Goal: Task Accomplishment & Management: Manage account settings

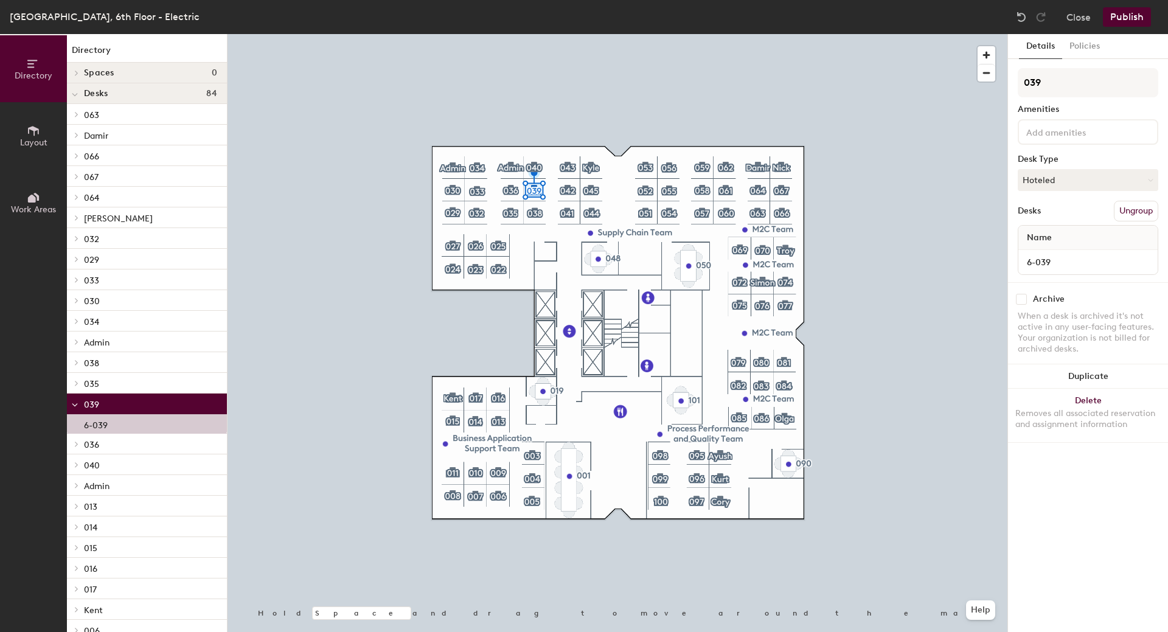
click at [1049, 136] on input at bounding box center [1079, 131] width 110 height 15
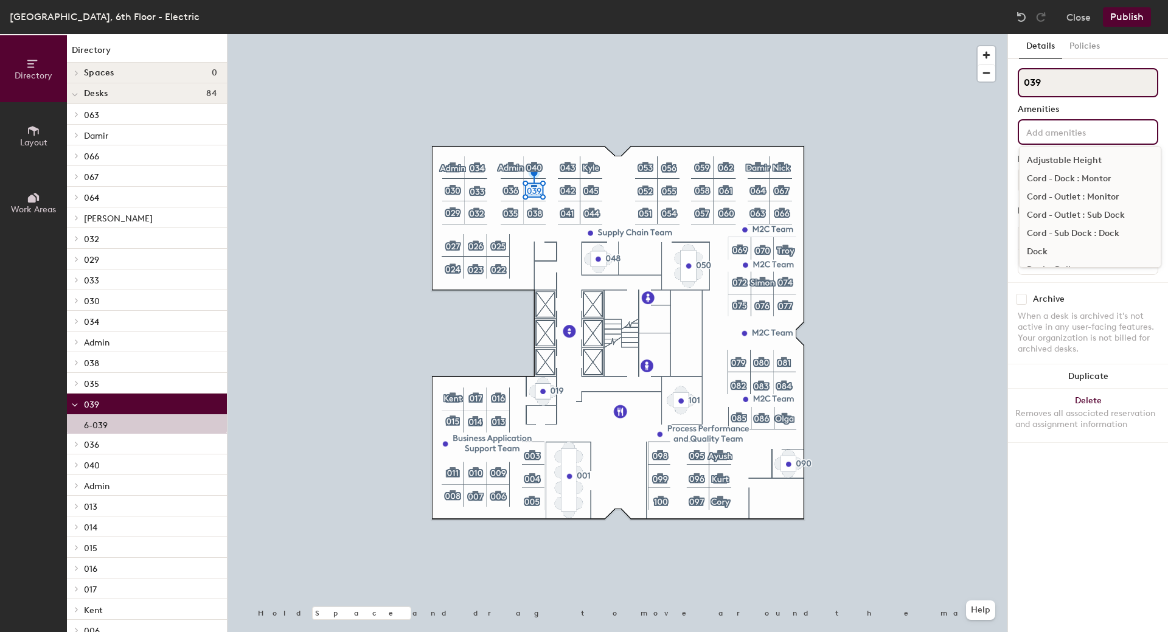
click at [1051, 80] on input "039" at bounding box center [1088, 82] width 141 height 29
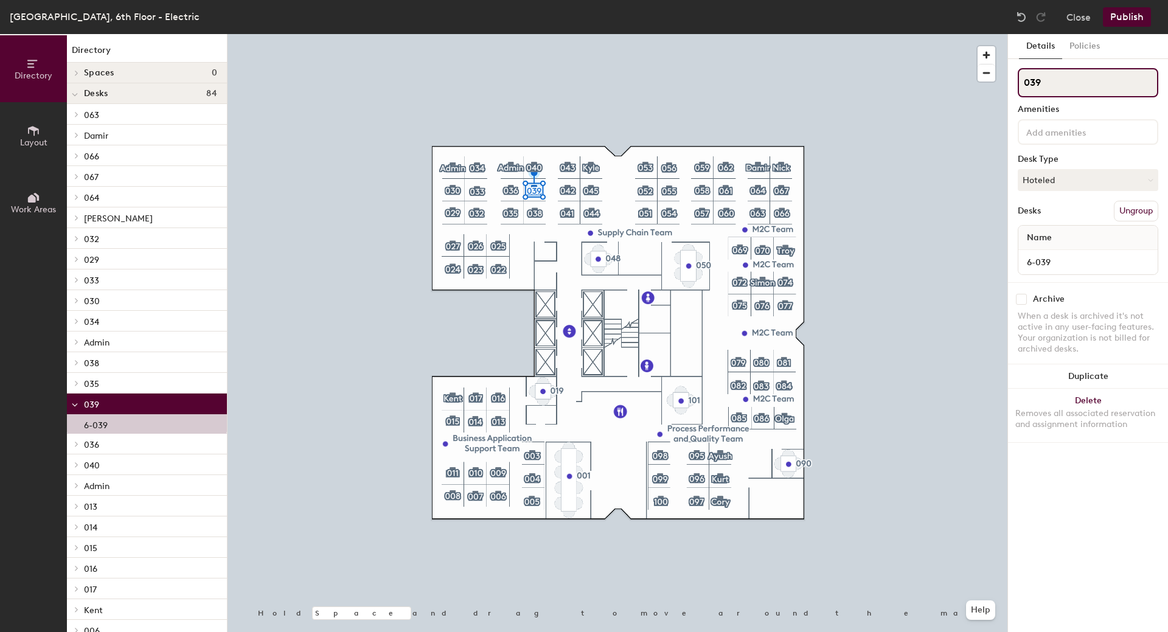
click at [984, 91] on div "Directory Layout Work Areas Directory Spaces 0 Desks 84 063 6-063 Damir 6-065 0…" at bounding box center [584, 333] width 1168 height 598
type input "Will Du Toit"
click at [1042, 81] on input "Will Du Toit" at bounding box center [1088, 82] width 141 height 29
click at [1047, 83] on input "Will Du Toit" at bounding box center [1088, 82] width 141 height 29
click at [22, 140] on span "Layout" at bounding box center [33, 143] width 27 height 10
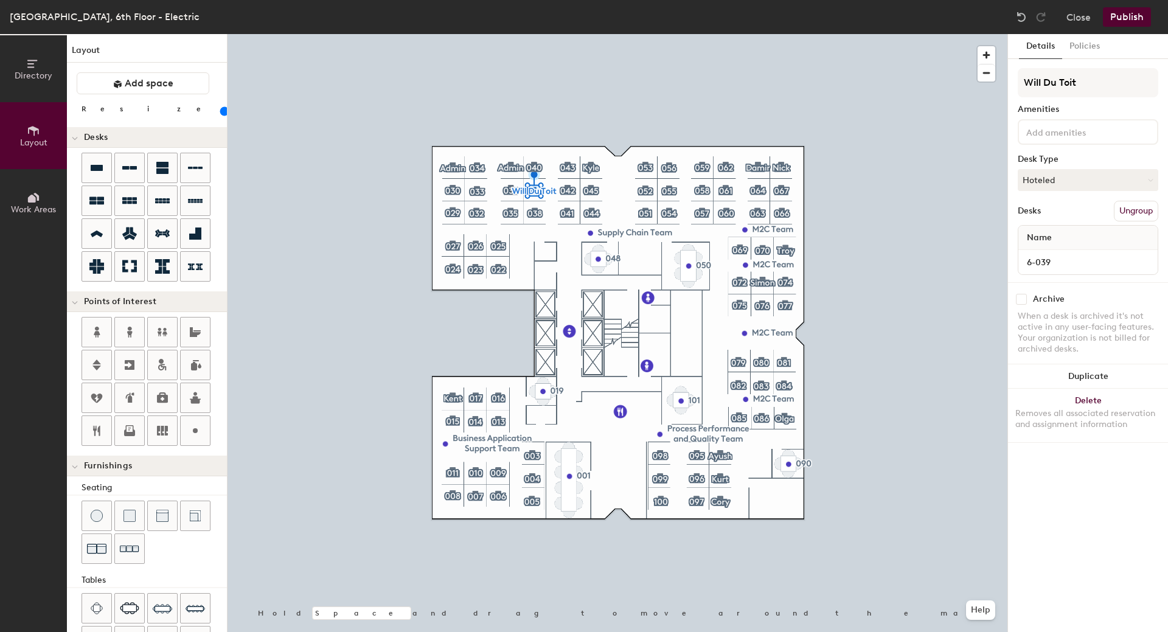
click at [37, 204] on icon at bounding box center [33, 197] width 13 height 13
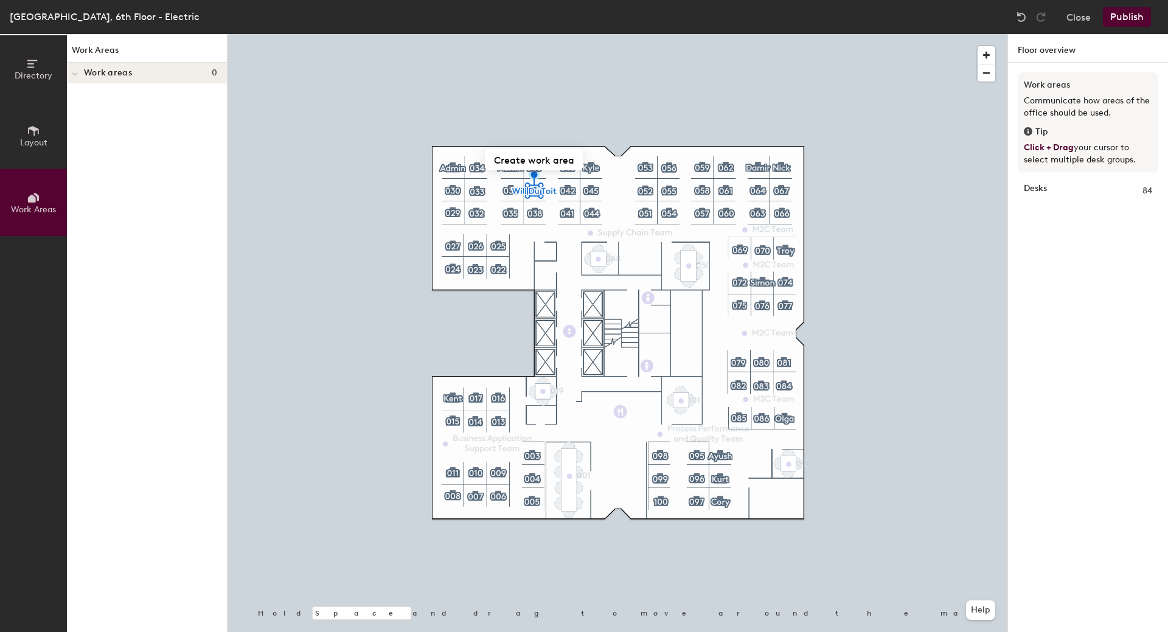
click at [29, 72] on span "Directory" at bounding box center [34, 76] width 38 height 10
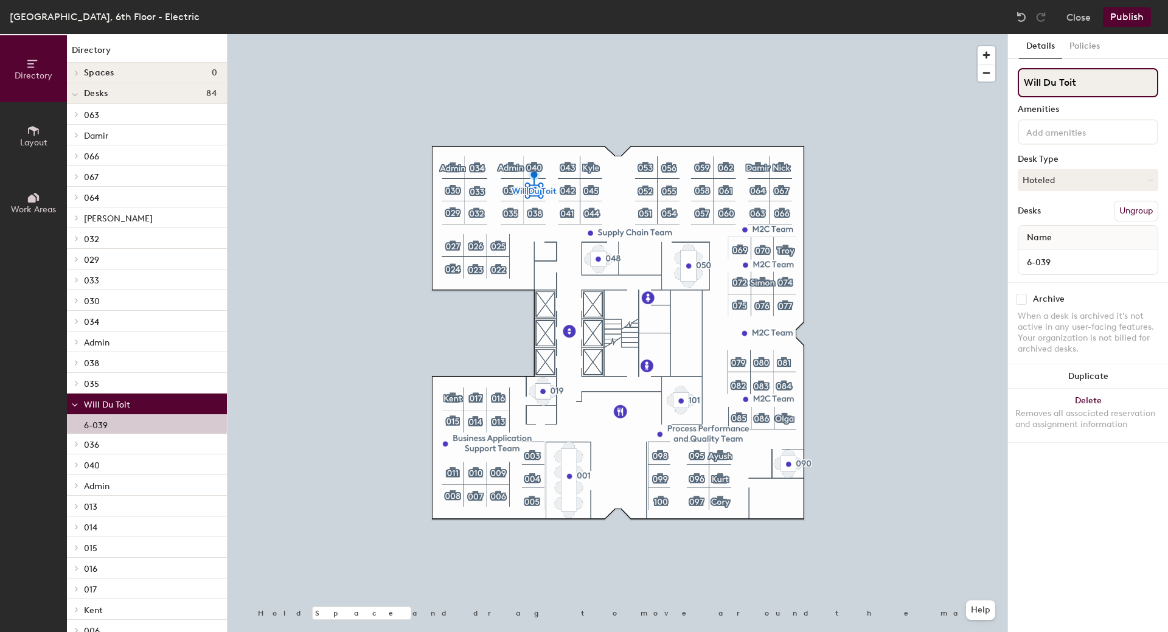
click at [1052, 82] on input "Will Du Toit" at bounding box center [1088, 82] width 141 height 29
drag, startPoint x: 1044, startPoint y: 83, endPoint x: 1168, endPoint y: 83, distance: 123.5
click at [1168, 83] on div "Details Policies Will Du Toit Amenities Desk Type Hoteled Desks Ungroup Name 6-…" at bounding box center [1088, 333] width 160 height 598
type input "Will"
click at [1053, 182] on button "Hoteled" at bounding box center [1088, 180] width 141 height 22
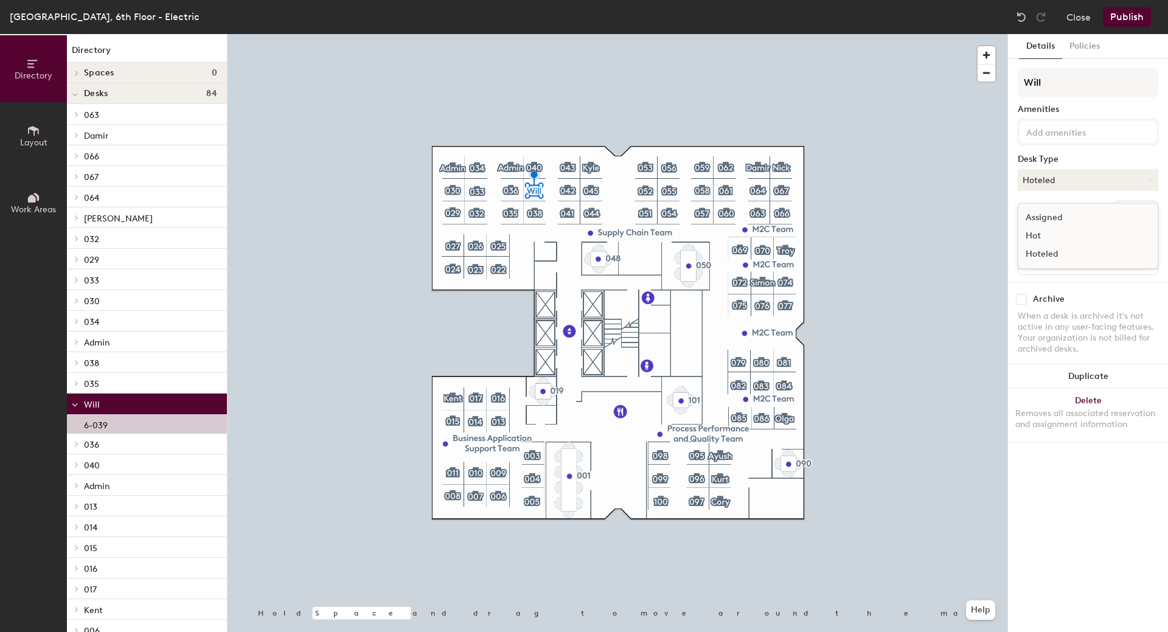
click at [1058, 215] on div "Assigned" at bounding box center [1080, 218] width 122 height 18
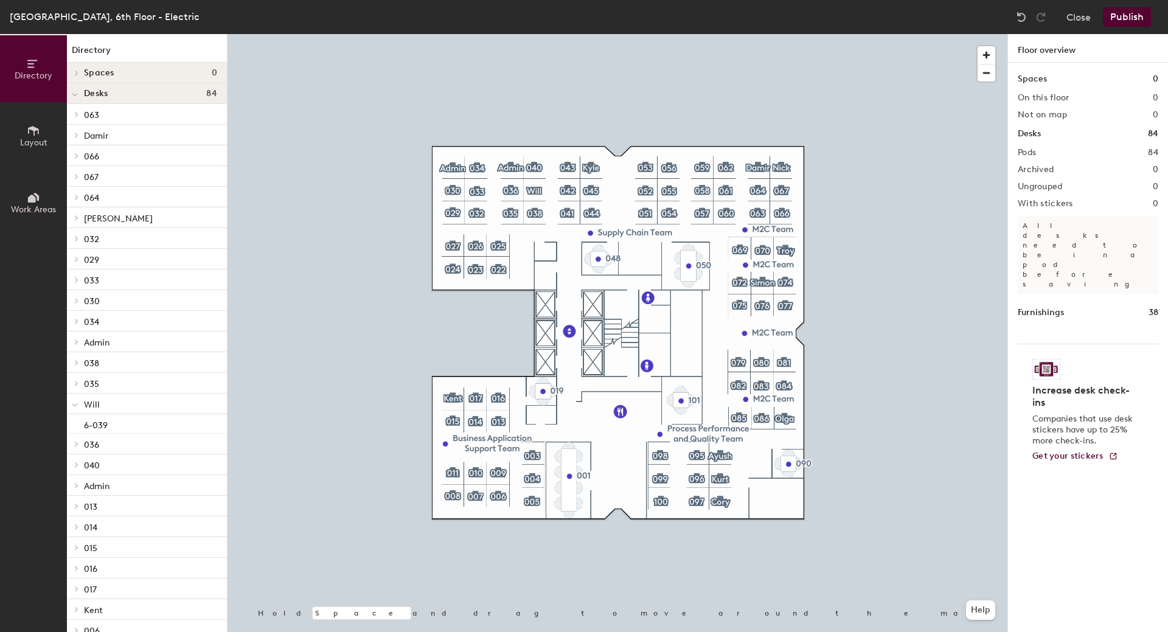
click at [1131, 14] on button "Publish" at bounding box center [1127, 16] width 48 height 19
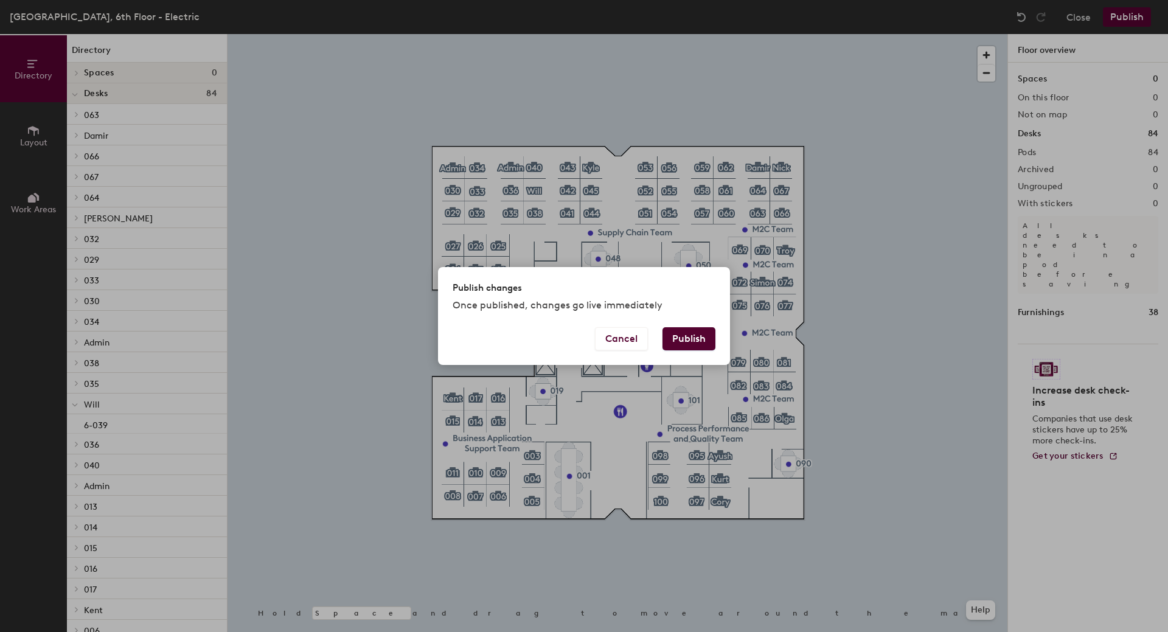
click at [688, 333] on button "Publish" at bounding box center [689, 338] width 53 height 23
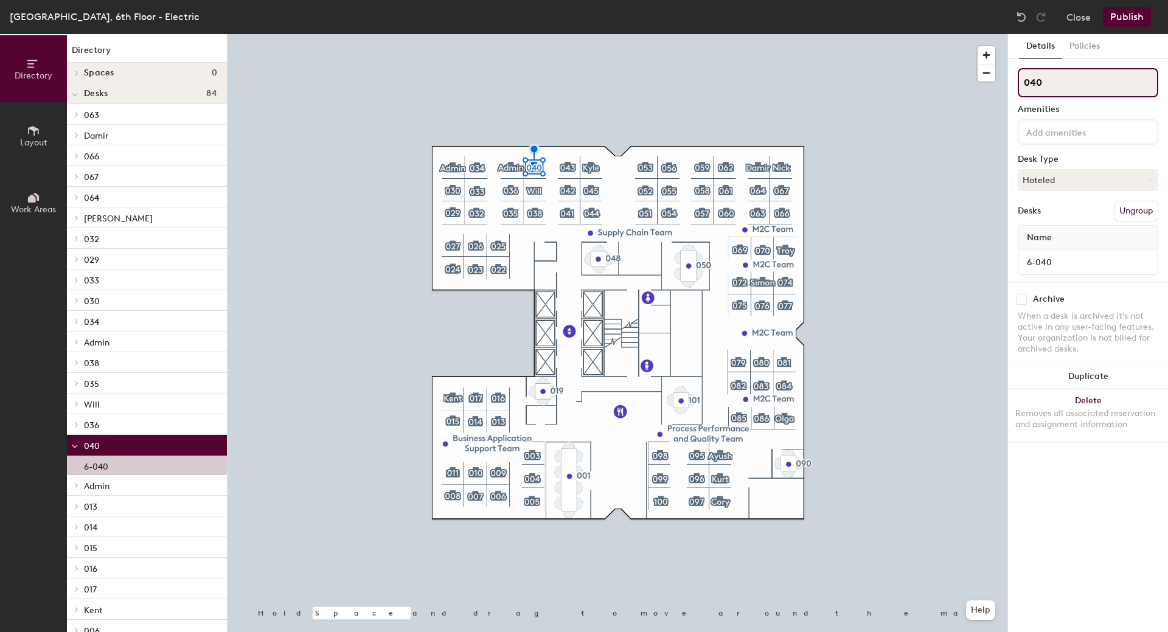
click at [1059, 71] on input "040" at bounding box center [1088, 82] width 141 height 29
click at [971, 85] on div "Directory Layout Work Areas Directory Spaces 0 Desks 84 063 6-063 Damir 6-065 0…" at bounding box center [584, 333] width 1168 height 598
type input "[PERSON_NAME]"
click at [1060, 176] on button "Hoteled" at bounding box center [1088, 180] width 141 height 22
click at [1055, 219] on div "Assigned" at bounding box center [1080, 218] width 122 height 18
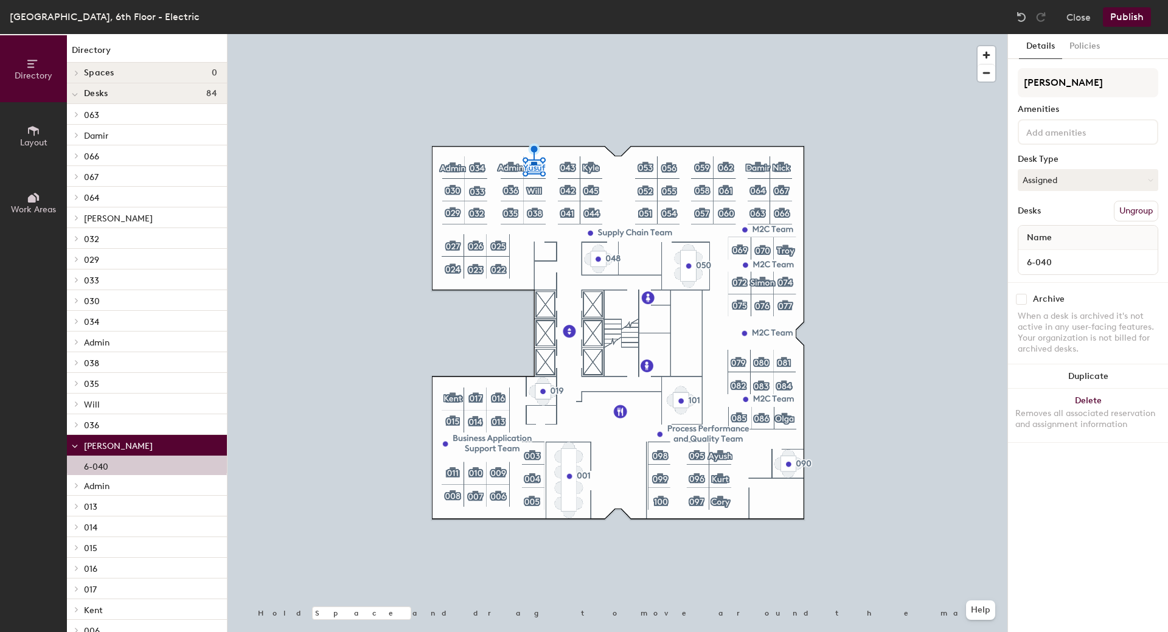
click at [1110, 19] on button "Publish" at bounding box center [1127, 16] width 48 height 19
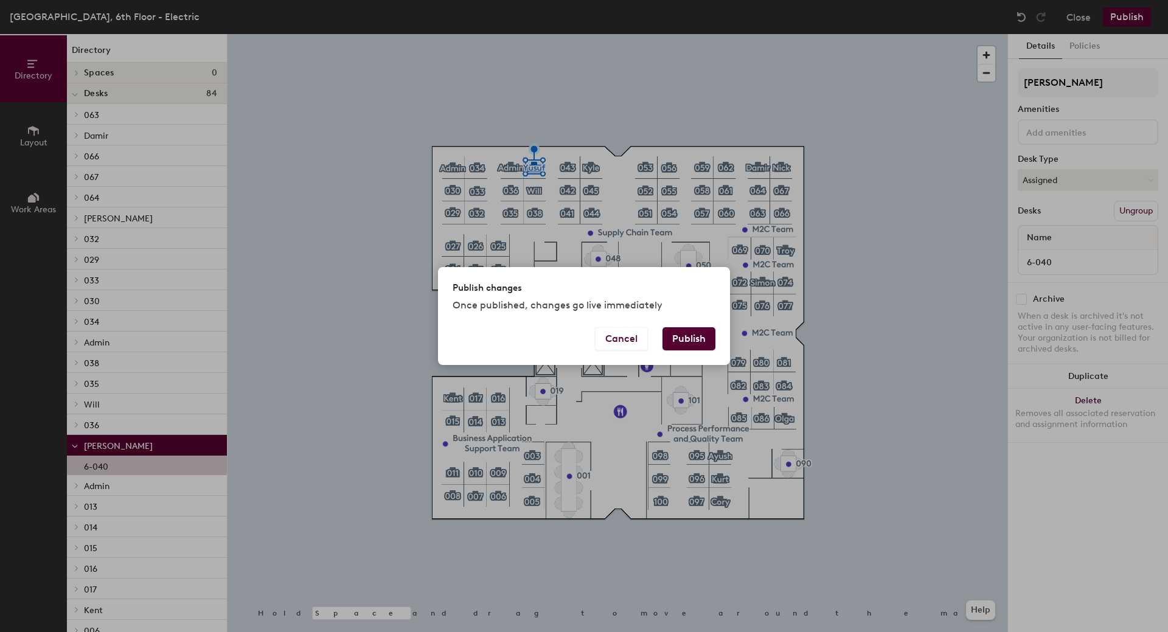
click at [689, 330] on button "Publish" at bounding box center [689, 338] width 53 height 23
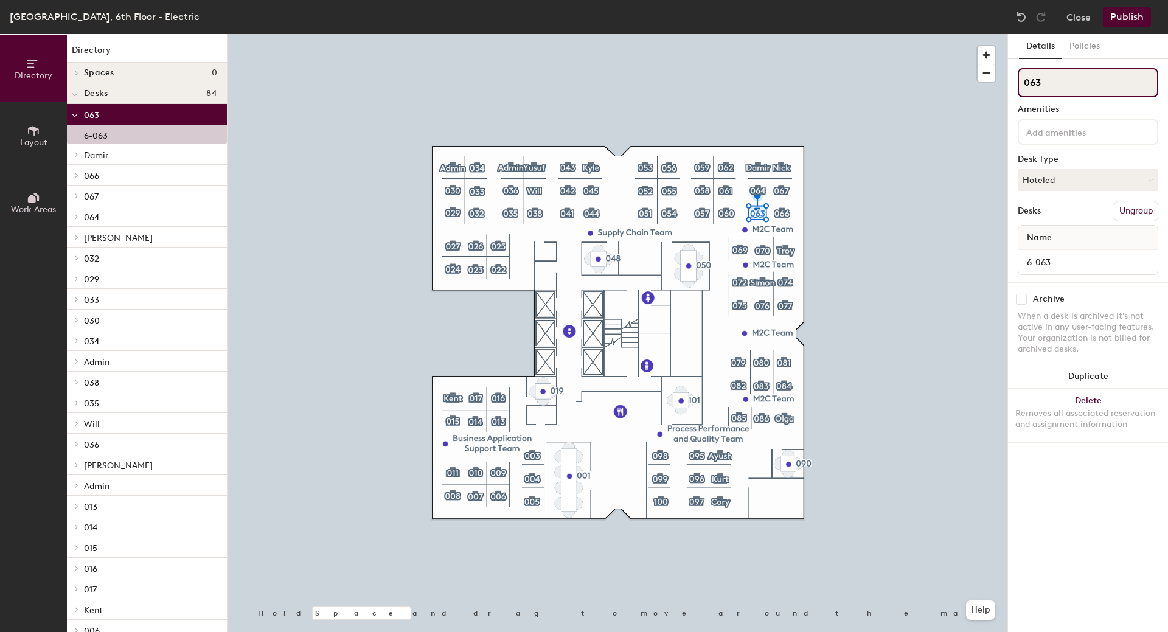
click at [916, 79] on div "Directory Layout Work Areas Directory Spaces 0 Desks 84 063 6-063 Damir 6-065 0…" at bounding box center [584, 333] width 1168 height 598
type input "[PERSON_NAME]"
click at [1054, 181] on button "Hoteled" at bounding box center [1088, 180] width 141 height 22
click at [1043, 217] on div "Assigned" at bounding box center [1080, 218] width 122 height 18
click at [1129, 15] on button "Publish" at bounding box center [1127, 16] width 48 height 19
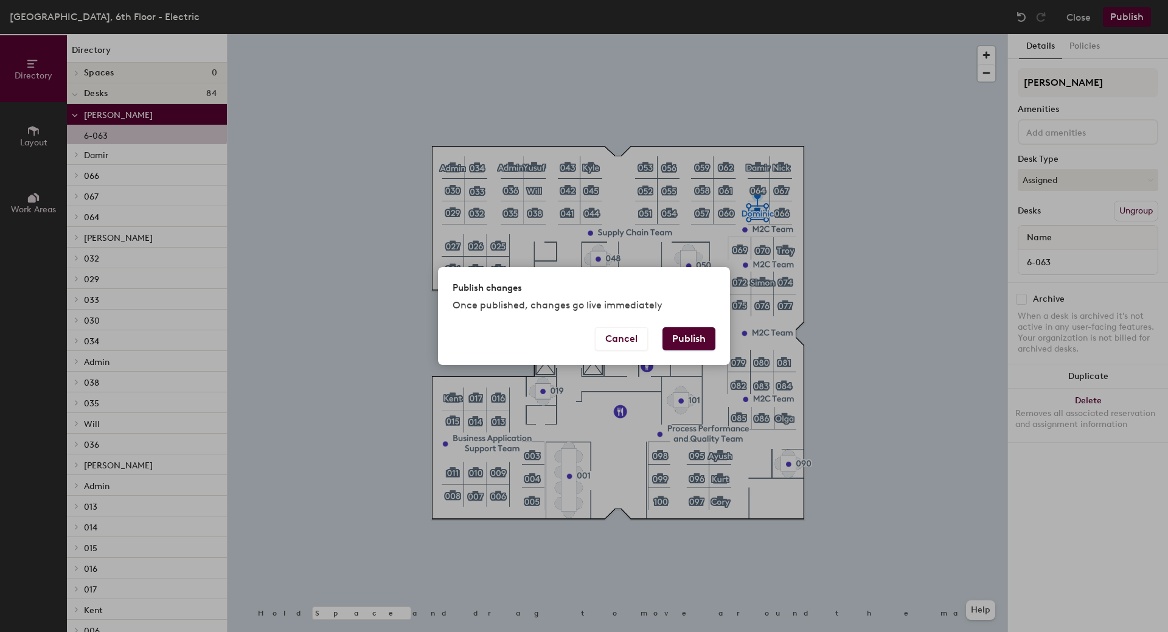
click at [672, 330] on button "Publish" at bounding box center [689, 338] width 53 height 23
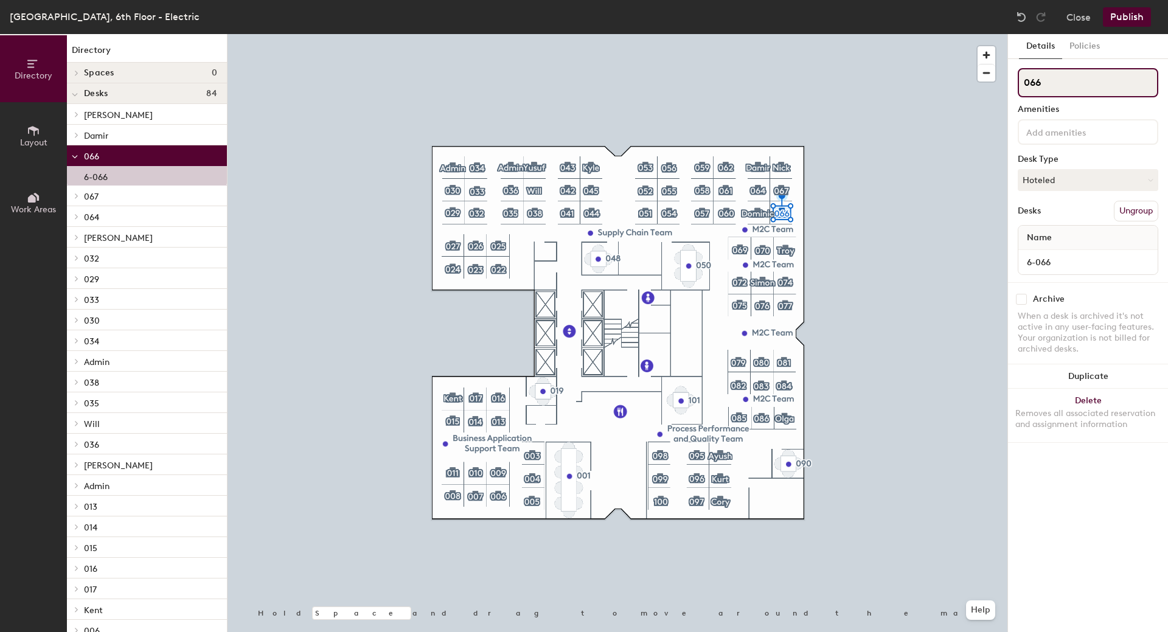
click at [920, 86] on div "Directory Layout Work Areas Directory Spaces 0 Desks 84 [PERSON_NAME] 6-063 [PE…" at bounding box center [584, 333] width 1168 height 598
type input "[PERSON_NAME]"
click at [1066, 181] on button "Hoteled" at bounding box center [1088, 180] width 141 height 22
click at [1063, 217] on div "Assigned" at bounding box center [1080, 218] width 122 height 18
click at [1131, 15] on button "Publish" at bounding box center [1127, 16] width 48 height 19
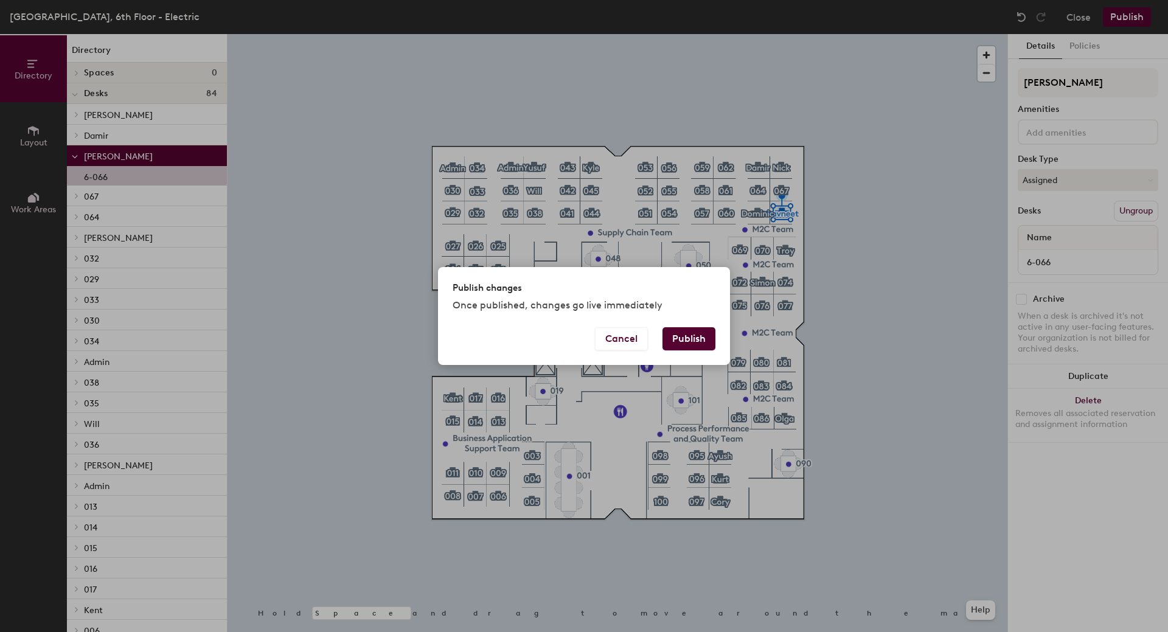
click at [682, 347] on button "Publish" at bounding box center [689, 338] width 53 height 23
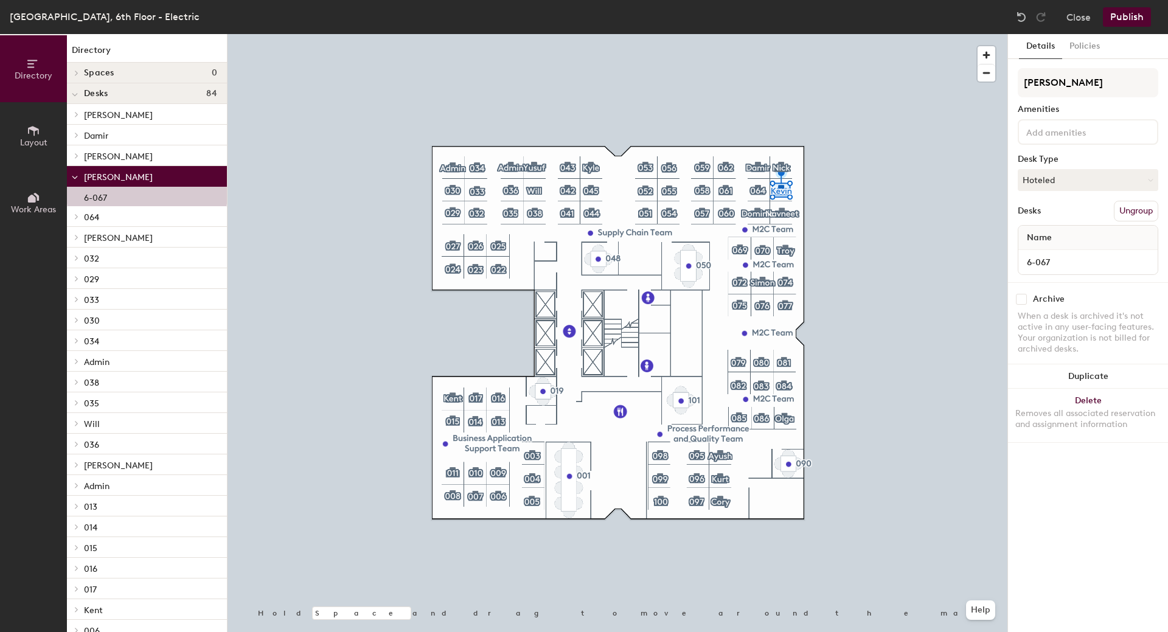
type input "[PERSON_NAME]"
click at [1063, 134] on input at bounding box center [1079, 131] width 110 height 15
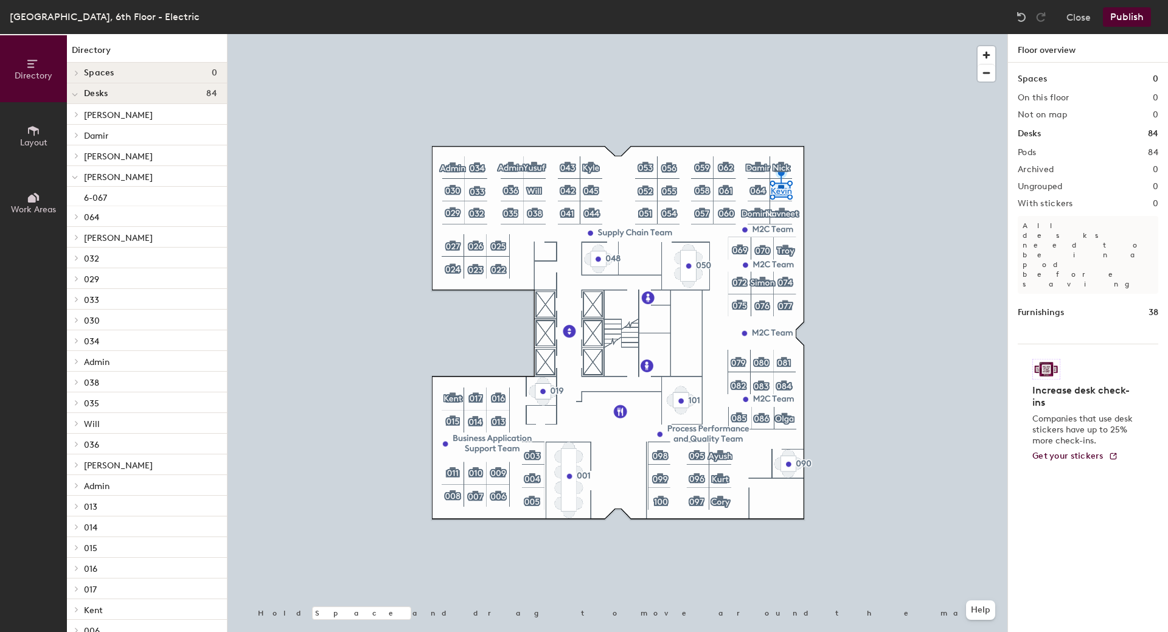
click at [1077, 175] on div "Spaces 0 On this floor 0 Not on map 0 Desks 84 Pods 84 Archived 0 Ungrouped 0 W…" at bounding box center [1088, 362] width 160 height 598
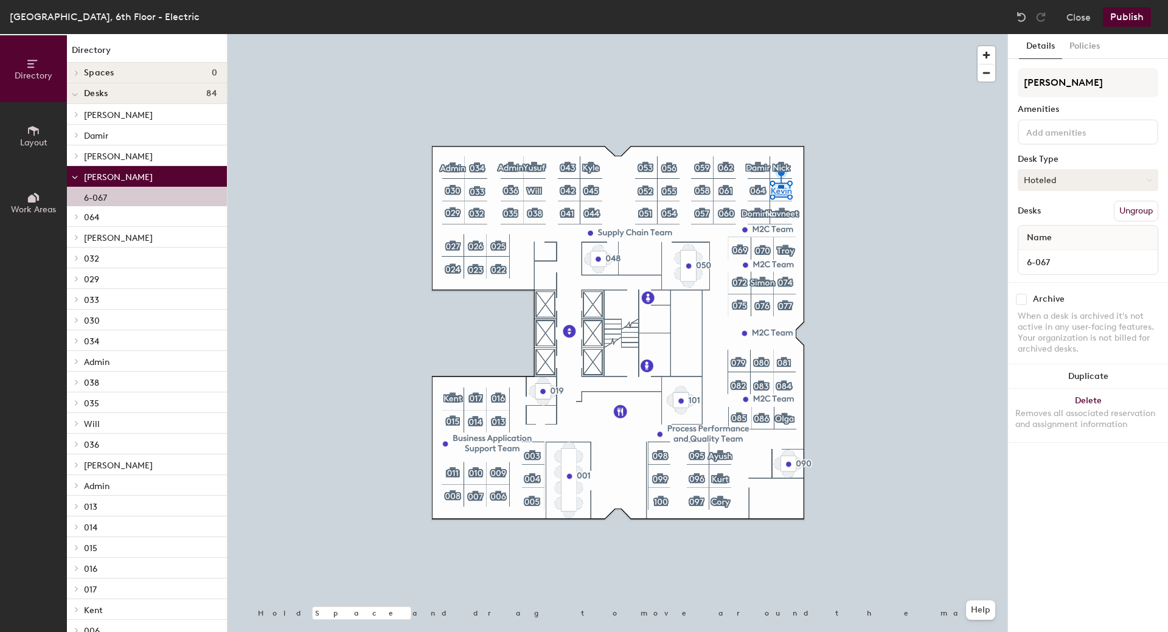
click at [1072, 183] on button "Hoteled" at bounding box center [1088, 180] width 141 height 22
click at [1063, 218] on div "Assigned" at bounding box center [1080, 218] width 122 height 18
click at [1146, 15] on button "Publish" at bounding box center [1127, 16] width 48 height 19
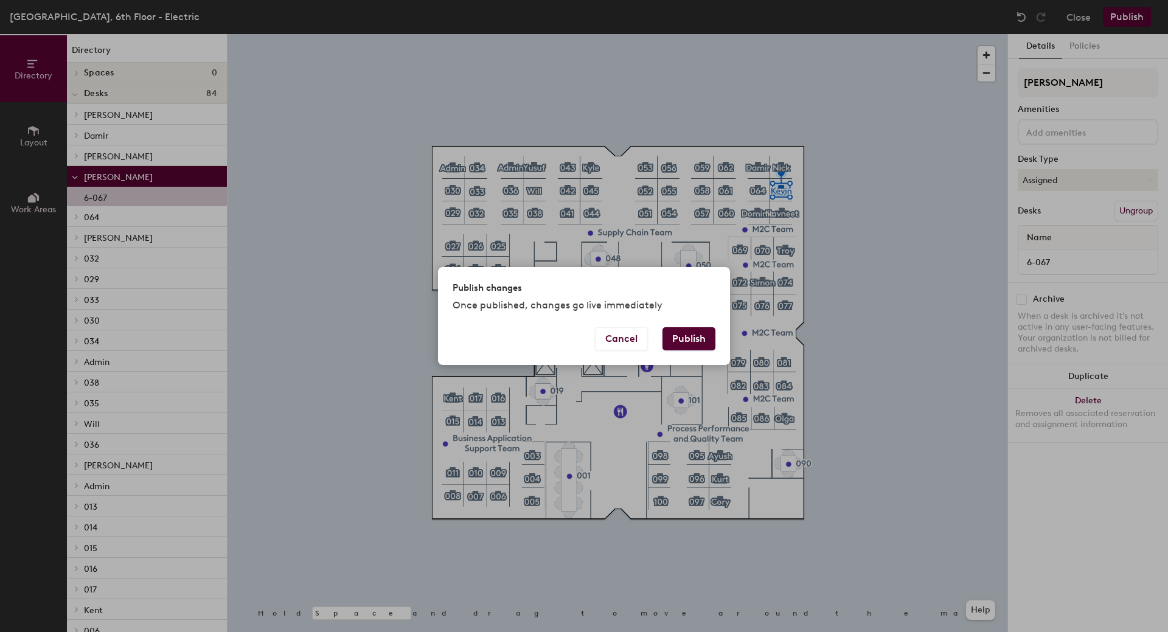
click at [675, 335] on button "Publish" at bounding box center [689, 338] width 53 height 23
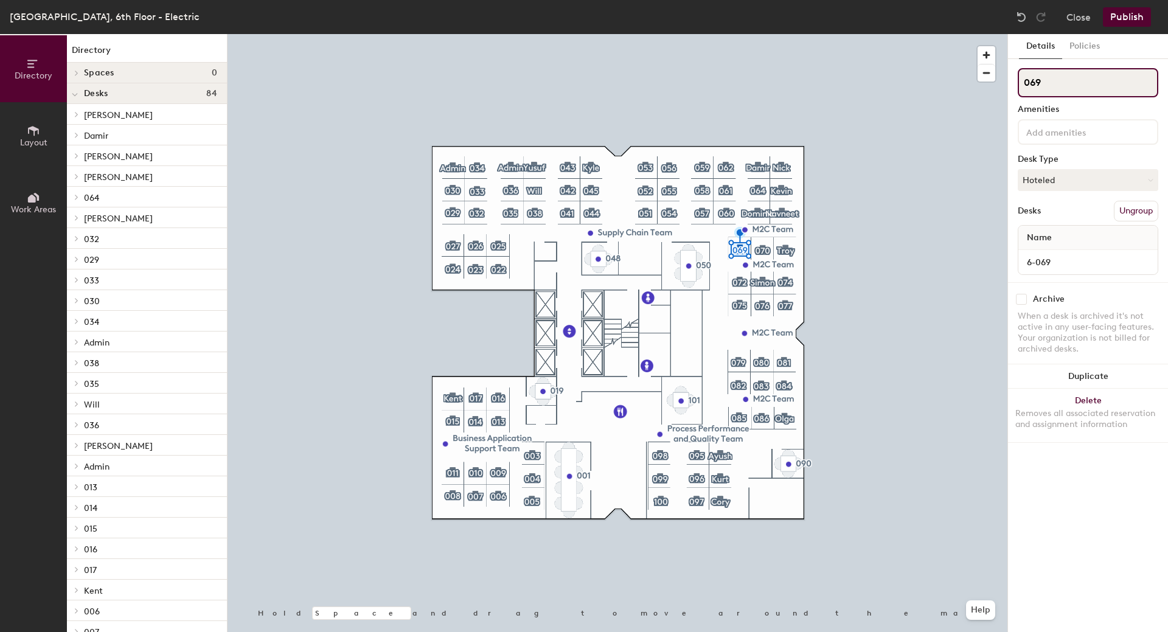
click at [865, 69] on div "Directory Layout Work Areas Directory Spaces 0 Desks 84 Dominic 6-063 Damir 6-0…" at bounding box center [584, 333] width 1168 height 598
type input "Lilly"
click at [1070, 176] on button "Hoteled" at bounding box center [1088, 180] width 141 height 22
click at [1041, 217] on div "Assigned" at bounding box center [1080, 218] width 122 height 18
click at [1130, 18] on button "Publish" at bounding box center [1127, 16] width 48 height 19
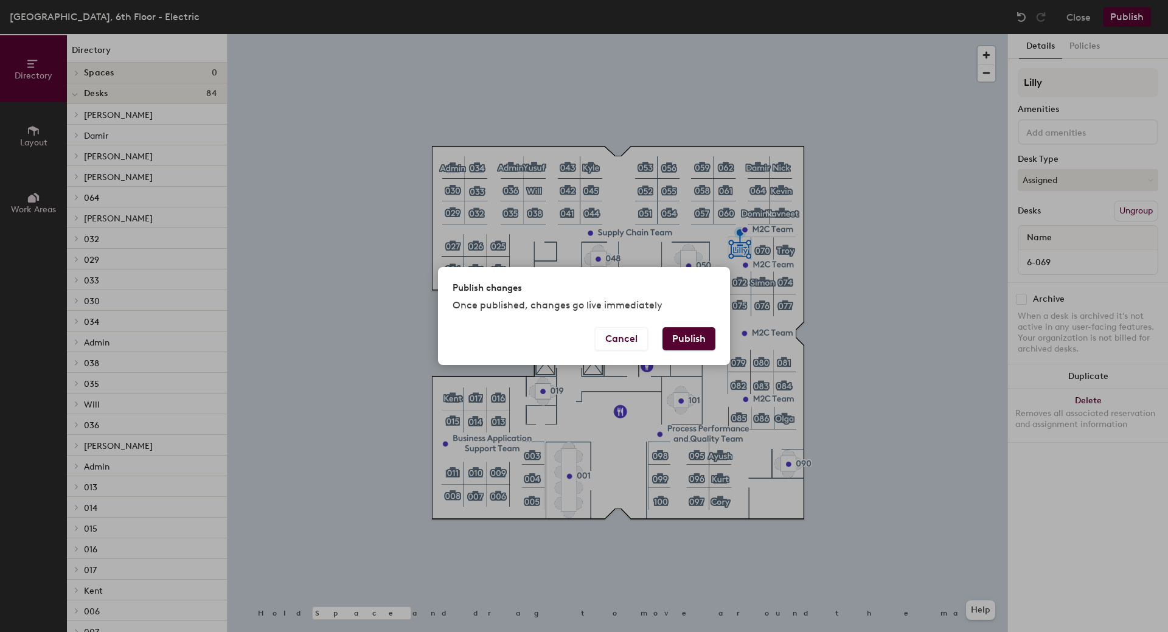
click at [686, 335] on button "Publish" at bounding box center [689, 338] width 53 height 23
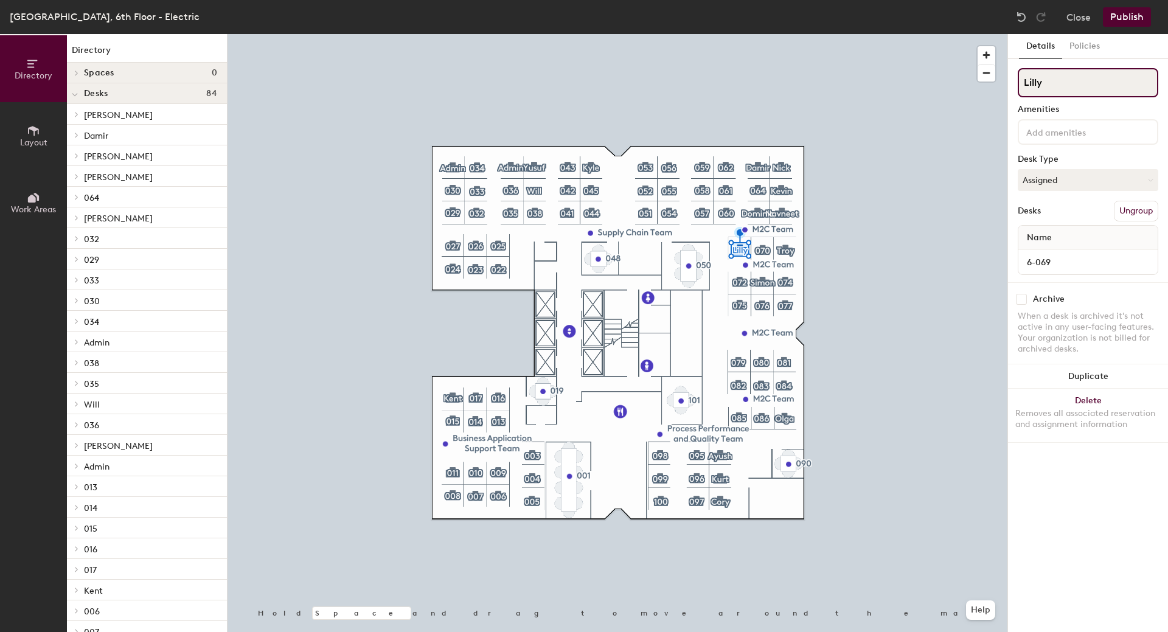
click at [1042, 83] on input "Lilly" at bounding box center [1088, 82] width 141 height 29
click at [1036, 86] on input "Lilly" at bounding box center [1088, 82] width 141 height 29
type input "Lily"
click at [1134, 18] on button "Publish" at bounding box center [1127, 16] width 48 height 19
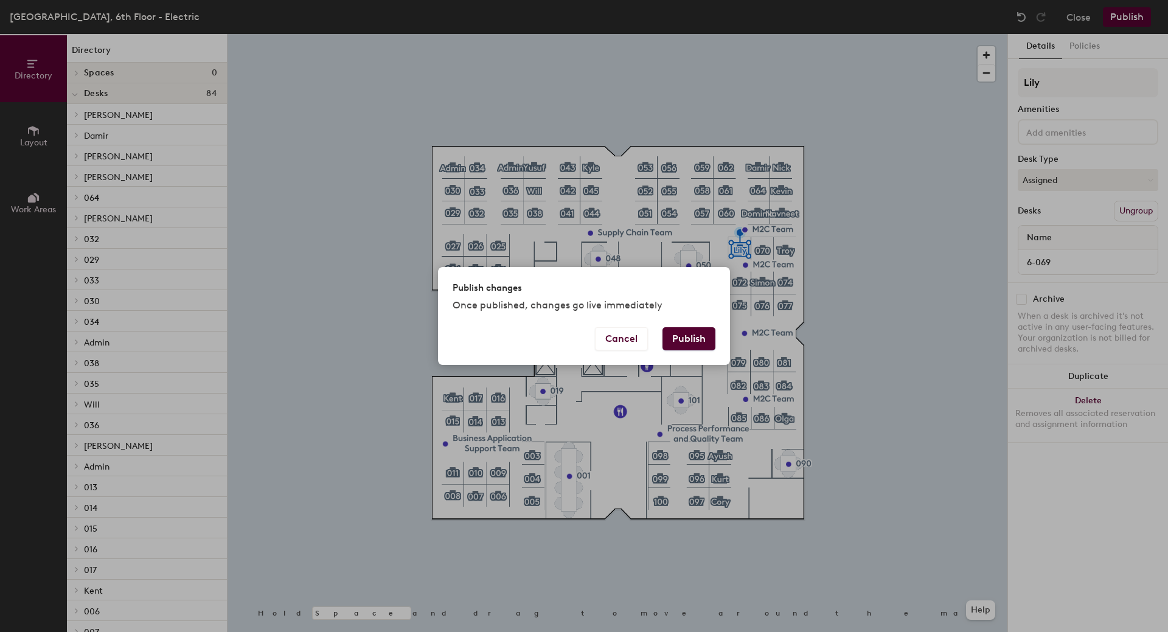
click at [697, 344] on button "Publish" at bounding box center [689, 338] width 53 height 23
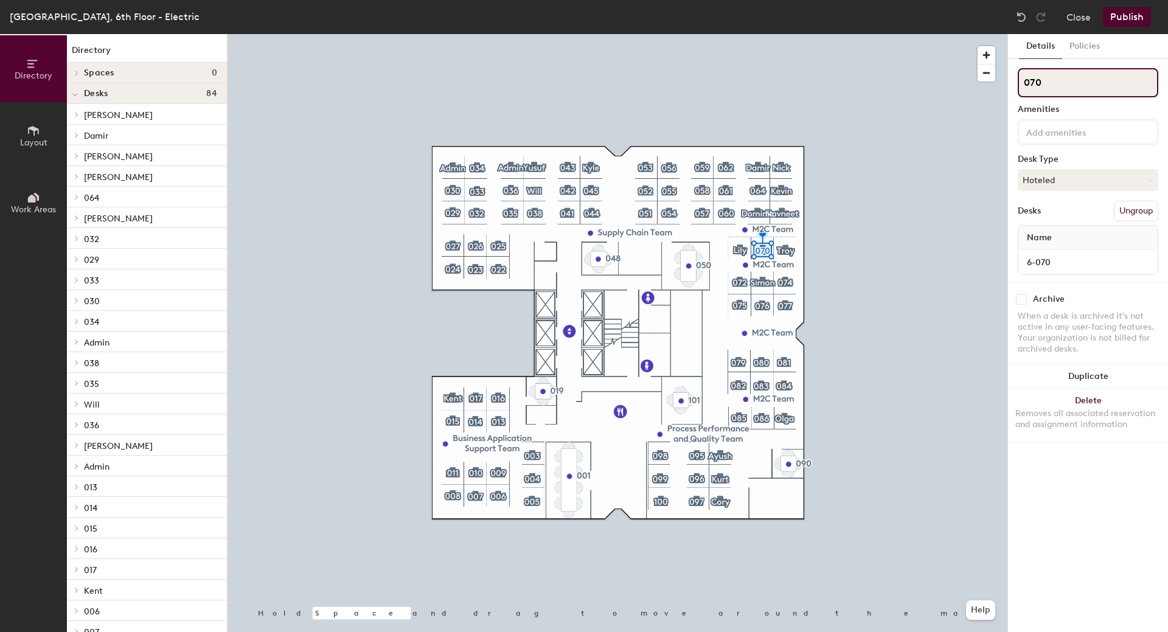
click at [945, 91] on div "Directory Layout Work Areas Directory Spaces 0 Desks 84 Dominic 6-063 Damir 6-0…" at bounding box center [584, 333] width 1168 height 598
type input "Home"
click at [1083, 180] on button "Hoteled" at bounding box center [1088, 180] width 141 height 22
click at [1056, 214] on div "Assigned" at bounding box center [1080, 218] width 122 height 18
click at [1136, 21] on button "Publish" at bounding box center [1127, 16] width 48 height 19
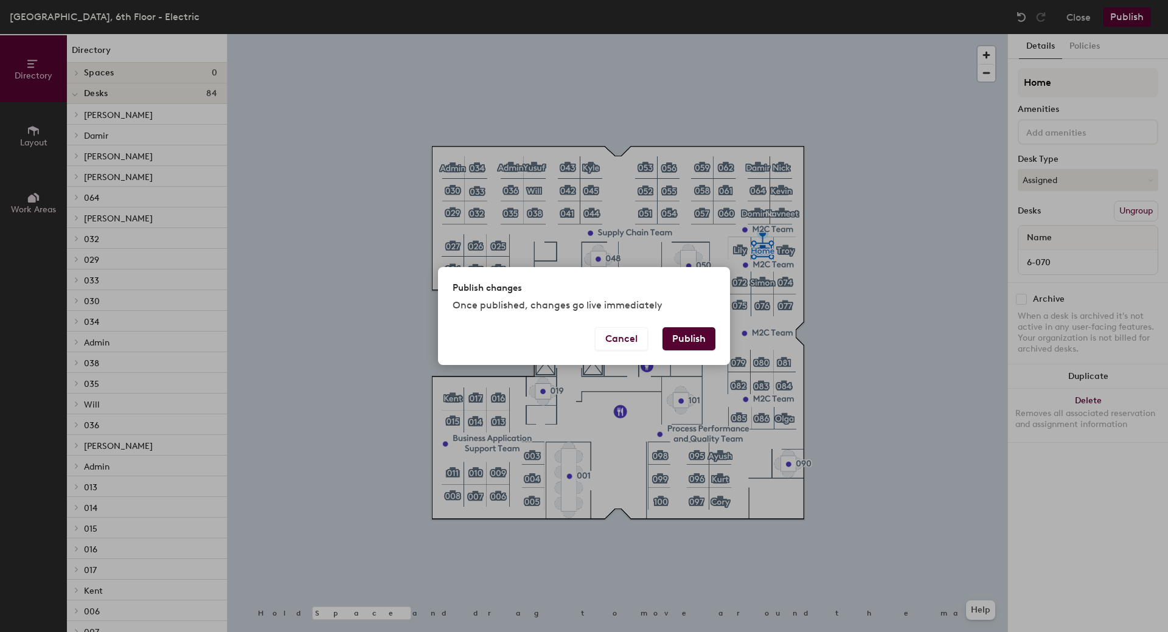
click at [670, 341] on button "Publish" at bounding box center [689, 338] width 53 height 23
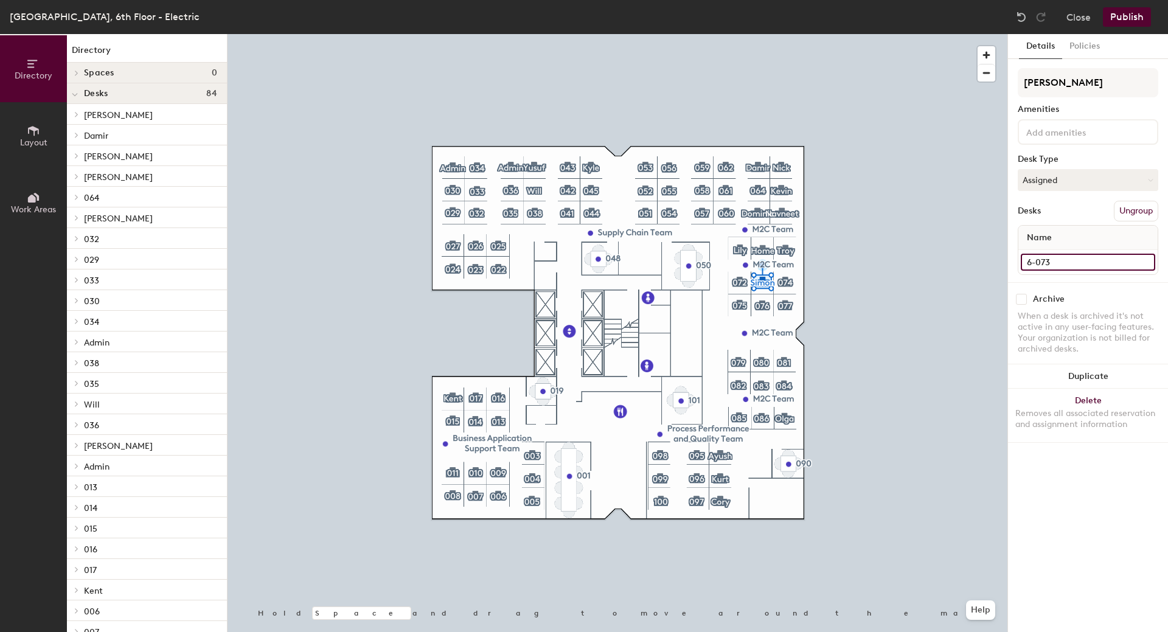
click at [1035, 264] on input "6-073" at bounding box center [1088, 262] width 134 height 17
click at [1084, 273] on div "6-073" at bounding box center [1088, 262] width 139 height 24
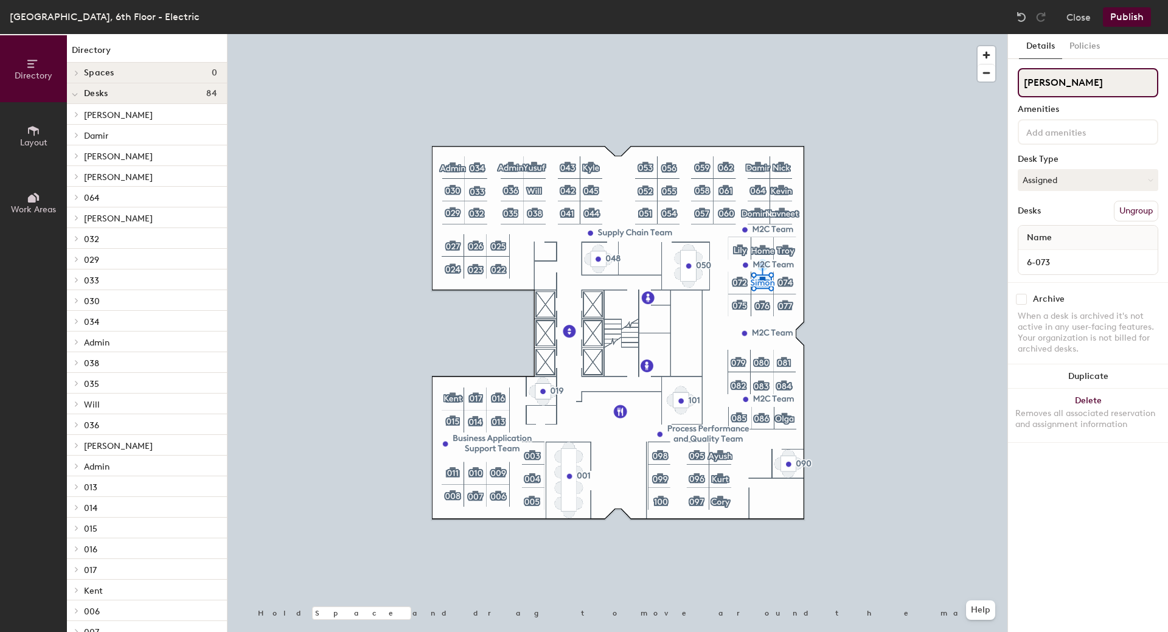
click at [1061, 80] on input "[PERSON_NAME]" at bounding box center [1088, 82] width 141 height 29
click at [1007, 83] on div "Directory Layout Work Areas Directory Spaces 0 Desks 84 Dominic 6-063 Damir 6-0…" at bounding box center [584, 333] width 1168 height 598
type input "[PERSON_NAME]"
click at [1128, 15] on button "Publish" at bounding box center [1127, 16] width 48 height 19
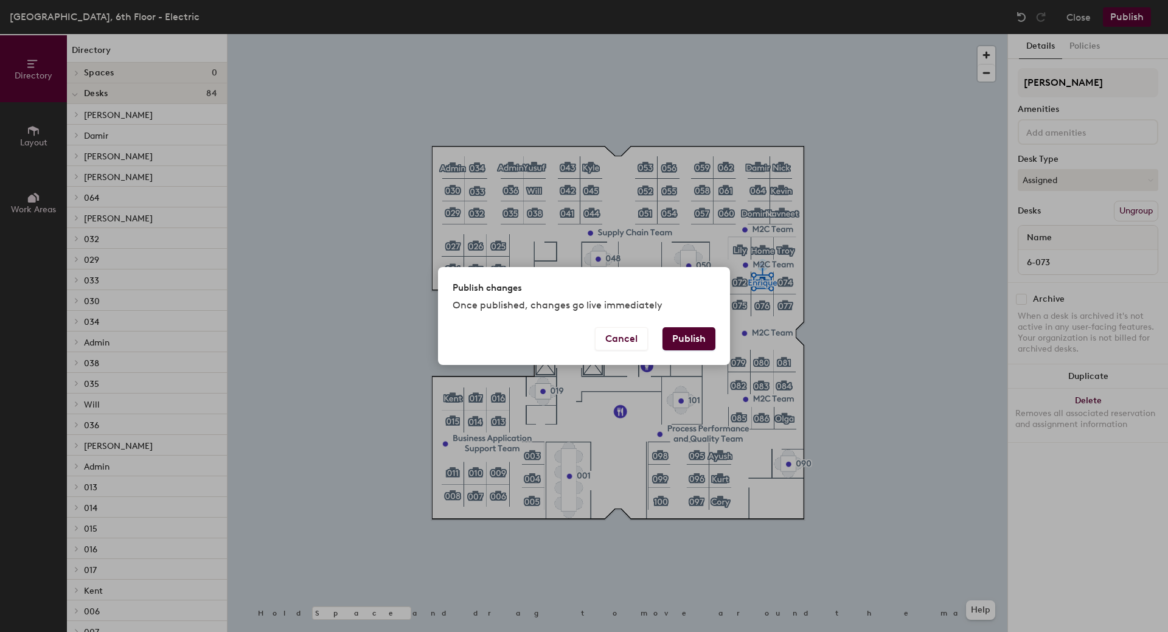
click at [686, 337] on button "Publish" at bounding box center [689, 338] width 53 height 23
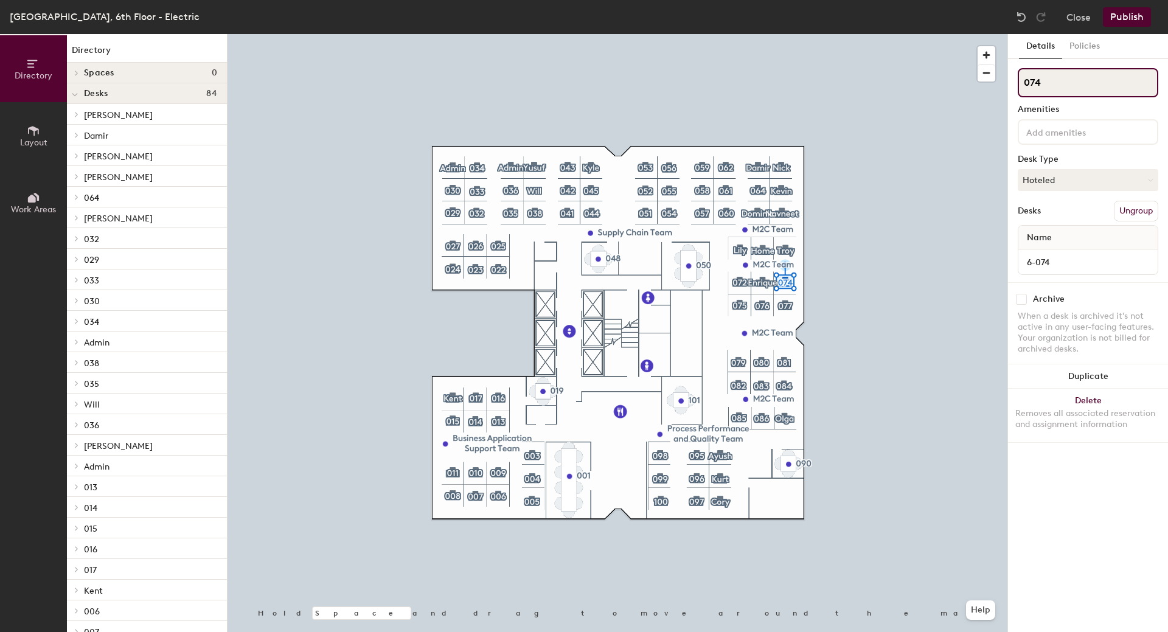
click at [996, 89] on div "Directory Layout Work Areas Directory Spaces 0 Desks 84 [PERSON_NAME] 6-063 [PE…" at bounding box center [584, 333] width 1168 height 598
type input "[PERSON_NAME]"
click at [1053, 188] on button "Hoteled" at bounding box center [1088, 180] width 141 height 22
click at [1045, 214] on div "Assigned" at bounding box center [1080, 218] width 122 height 18
click at [1133, 17] on button "Publish" at bounding box center [1127, 16] width 48 height 19
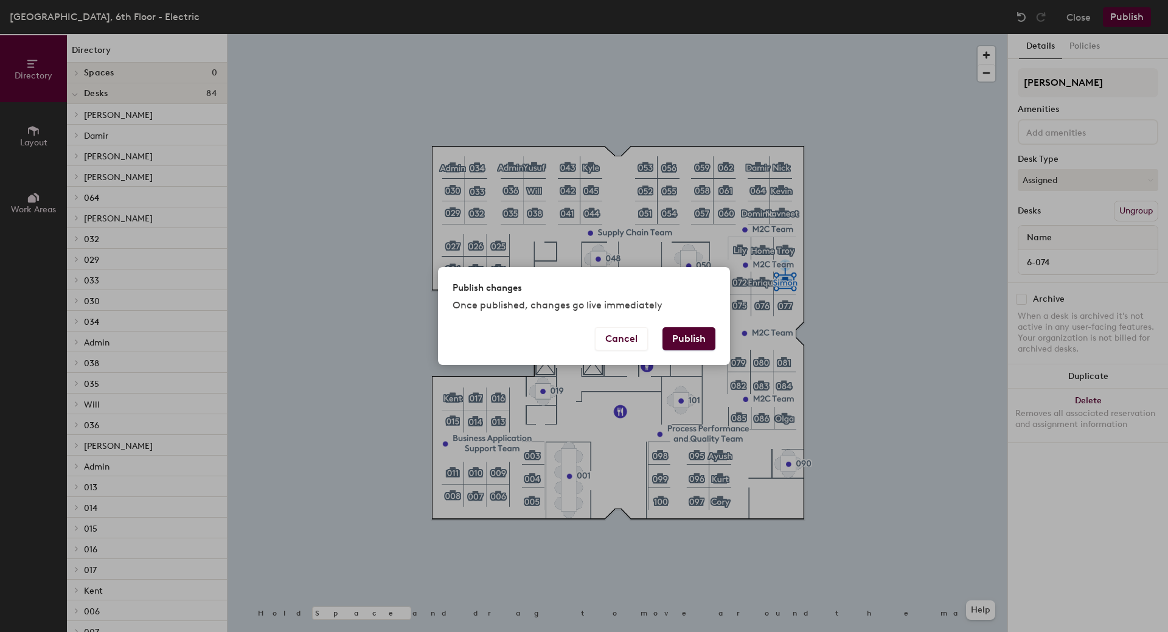
click at [695, 344] on button "Publish" at bounding box center [689, 338] width 53 height 23
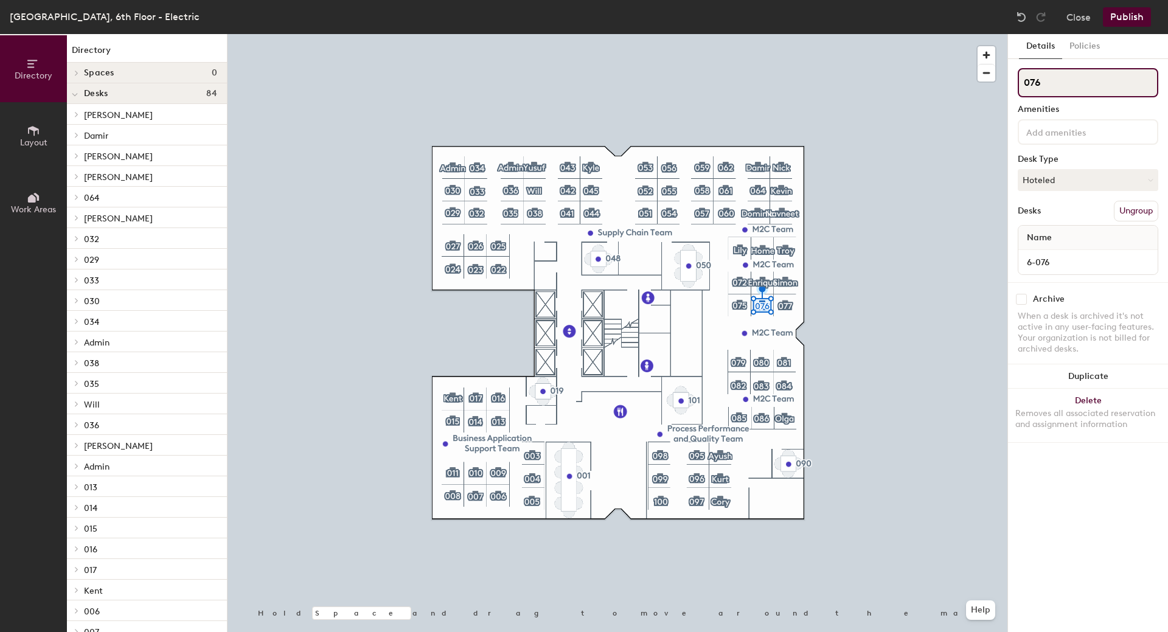
click at [1055, 79] on input "076" at bounding box center [1088, 82] width 141 height 29
click at [918, 87] on div "Directory Layout Work Areas Directory Spaces 0 Desks 84 Dominic 6-063 Damir 6-0…" at bounding box center [584, 333] width 1168 height 598
type input "Danying"
click at [1038, 176] on button "Hoteled" at bounding box center [1088, 180] width 141 height 22
click at [1036, 225] on div "Assigned" at bounding box center [1080, 218] width 122 height 18
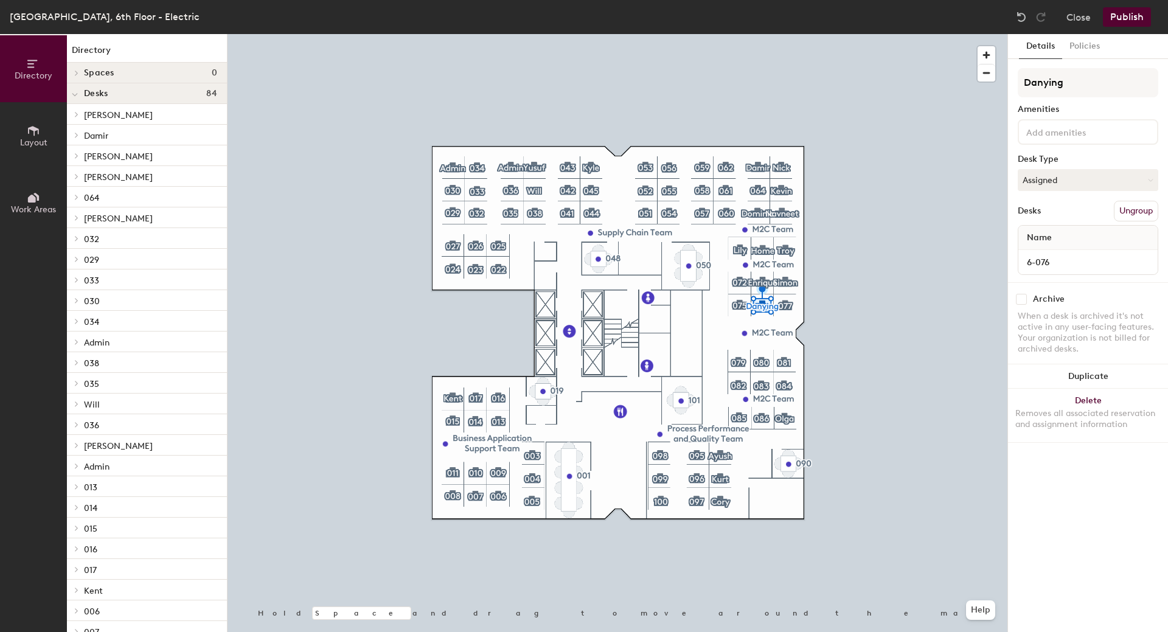
click at [1129, 14] on button "Publish" at bounding box center [1127, 16] width 48 height 19
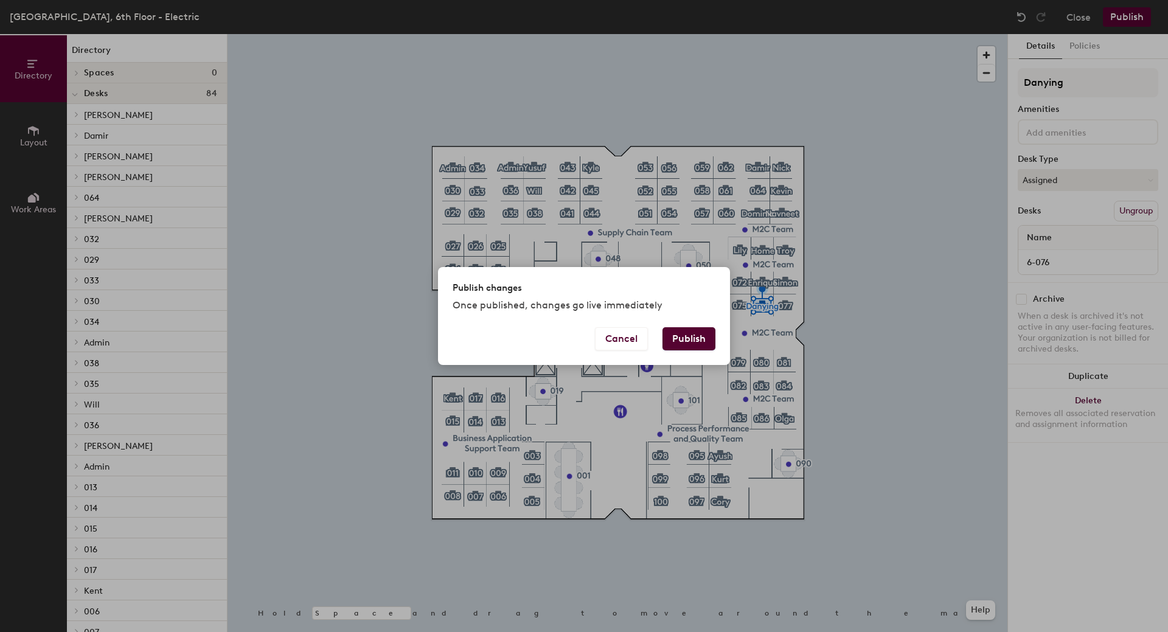
click at [708, 338] on button "Publish" at bounding box center [689, 338] width 53 height 23
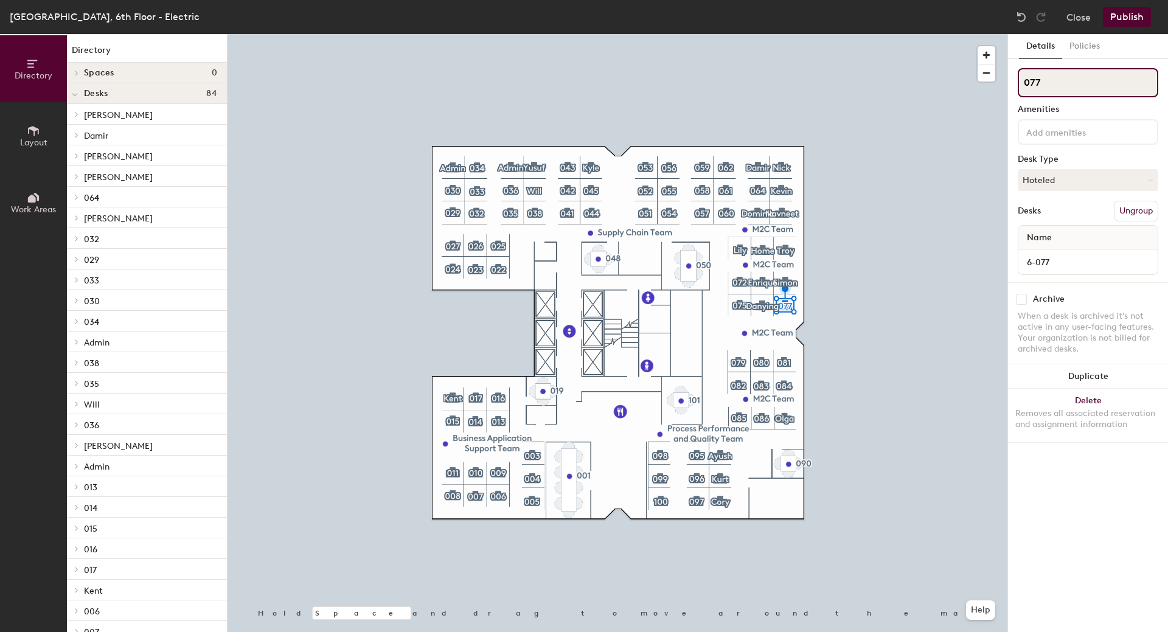
click at [955, 83] on div "Directory Layout Work Areas Directory Spaces 0 Desks 84 [PERSON_NAME] 6-063 [PE…" at bounding box center [584, 333] width 1168 height 598
type input "[PERSON_NAME]"
drag, startPoint x: 1095, startPoint y: 183, endPoint x: 1068, endPoint y: 194, distance: 28.9
click at [1093, 184] on button "Hoteled" at bounding box center [1088, 180] width 141 height 22
click at [1044, 217] on div "Assigned" at bounding box center [1080, 218] width 122 height 18
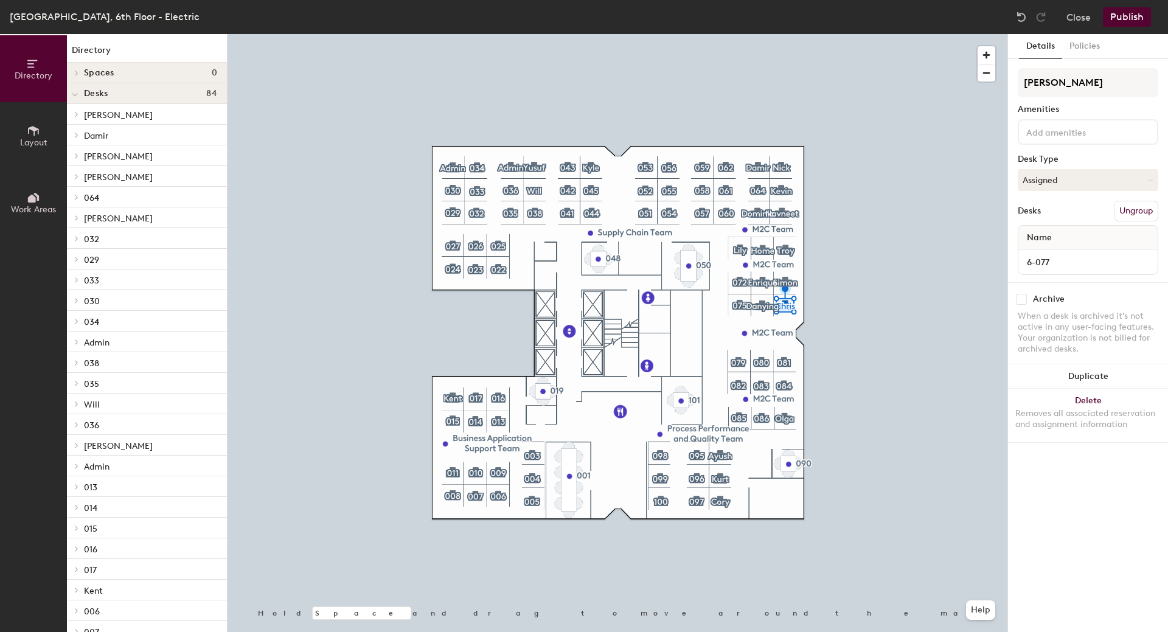
click at [1124, 11] on button "Publish" at bounding box center [1127, 16] width 48 height 19
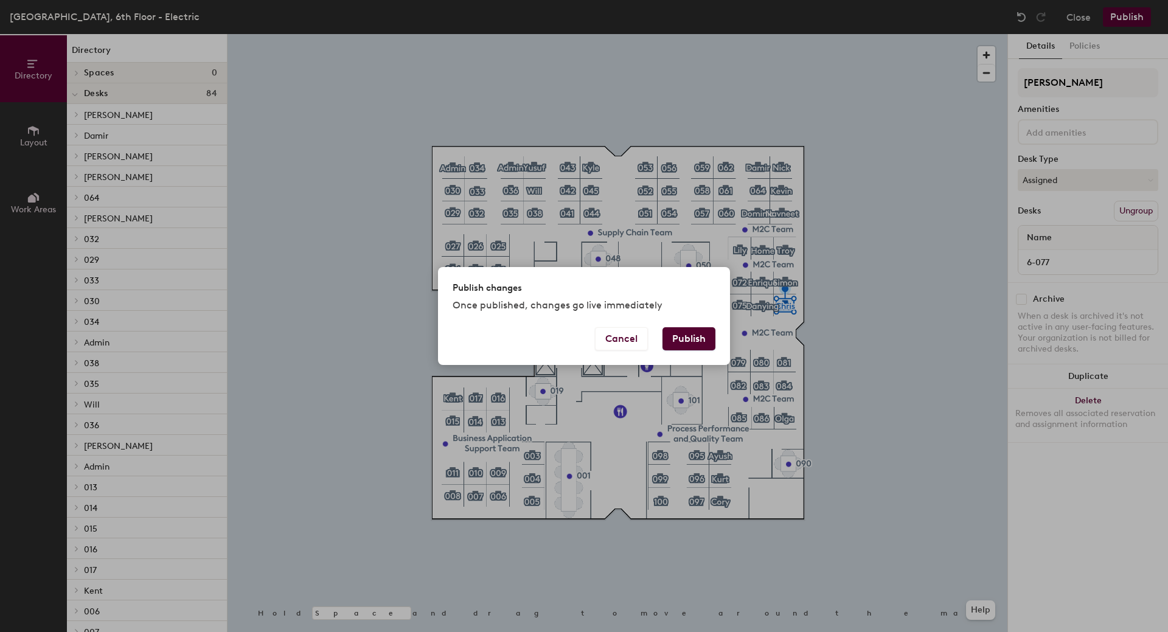
drag, startPoint x: 683, startPoint y: 340, endPoint x: 854, endPoint y: 358, distance: 172.0
click at [685, 340] on button "Publish" at bounding box center [689, 338] width 53 height 23
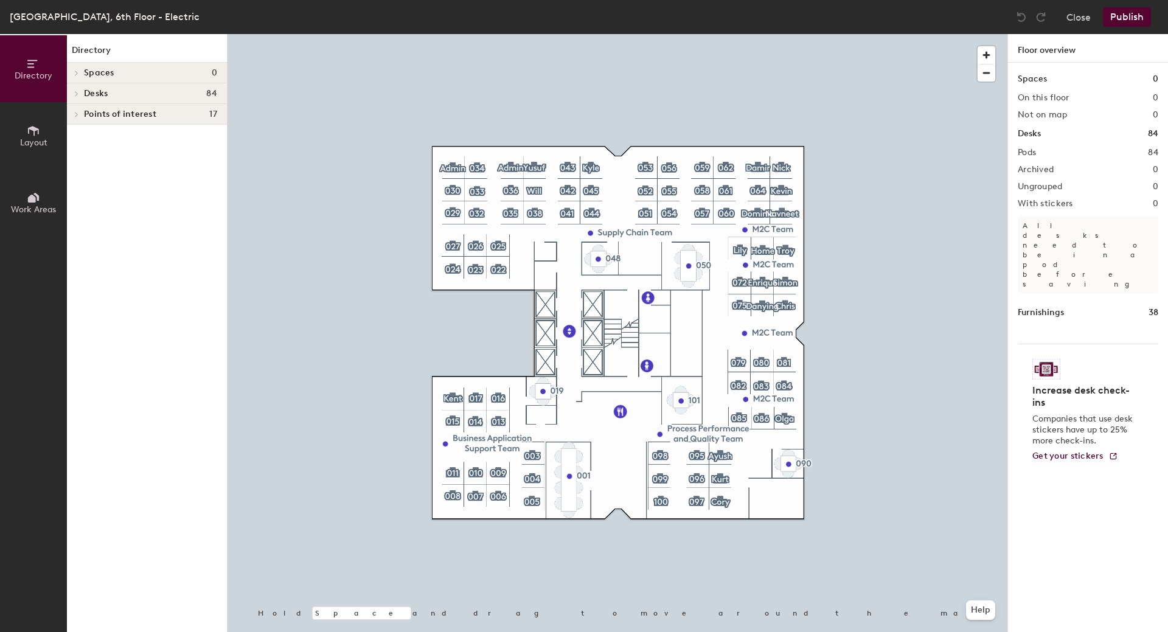
click at [738, 34] on div at bounding box center [618, 34] width 780 height 0
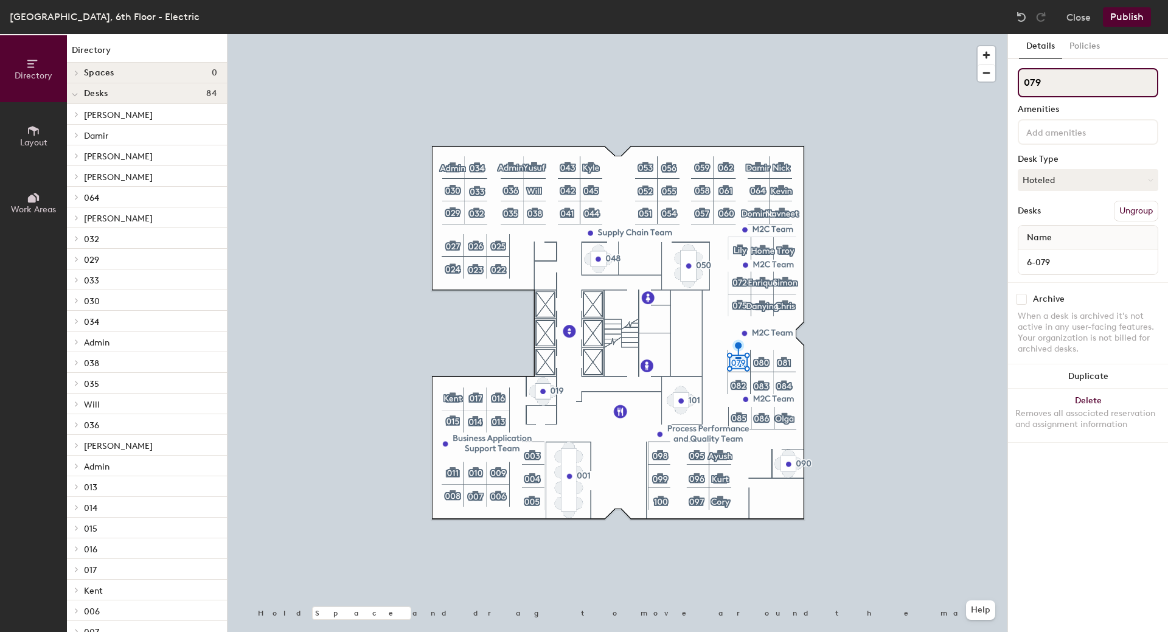
click at [916, 80] on div "Directory Layout Work Areas Directory Spaces 0 Desks 84 Dominic 6-063 Damir 6-0…" at bounding box center [584, 333] width 1168 height 598
type input "Nicolette"
click at [1079, 175] on button "Hoteled" at bounding box center [1088, 180] width 141 height 22
click at [1044, 216] on div "Assigned" at bounding box center [1080, 218] width 122 height 18
click at [1125, 13] on button "Publish" at bounding box center [1127, 16] width 48 height 19
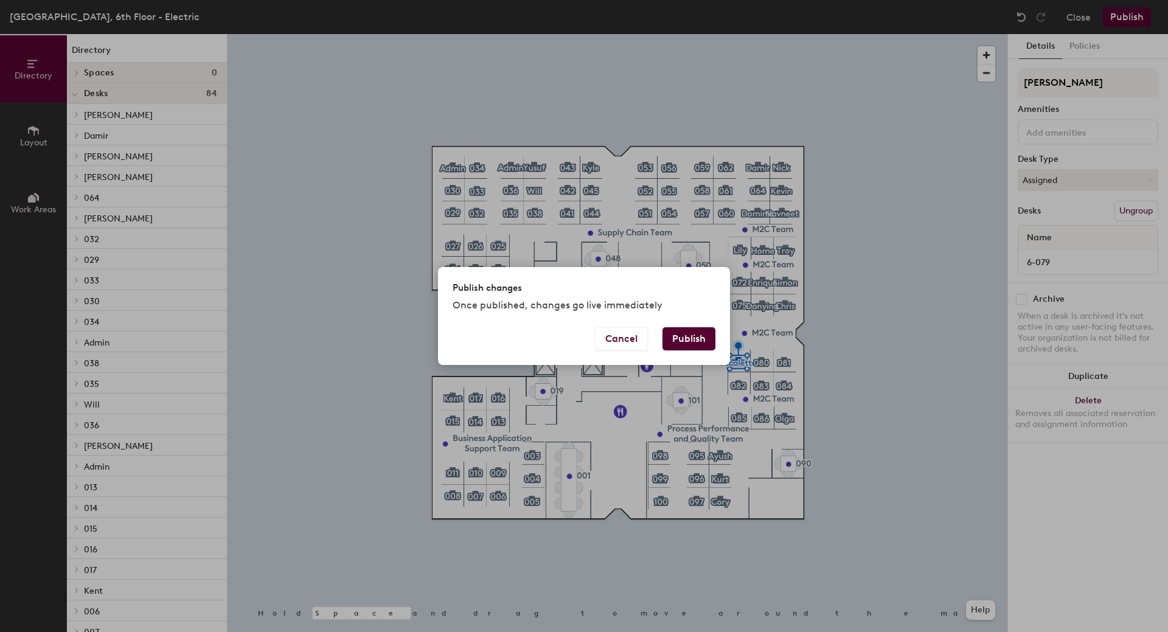
click at [705, 334] on button "Publish" at bounding box center [689, 338] width 53 height 23
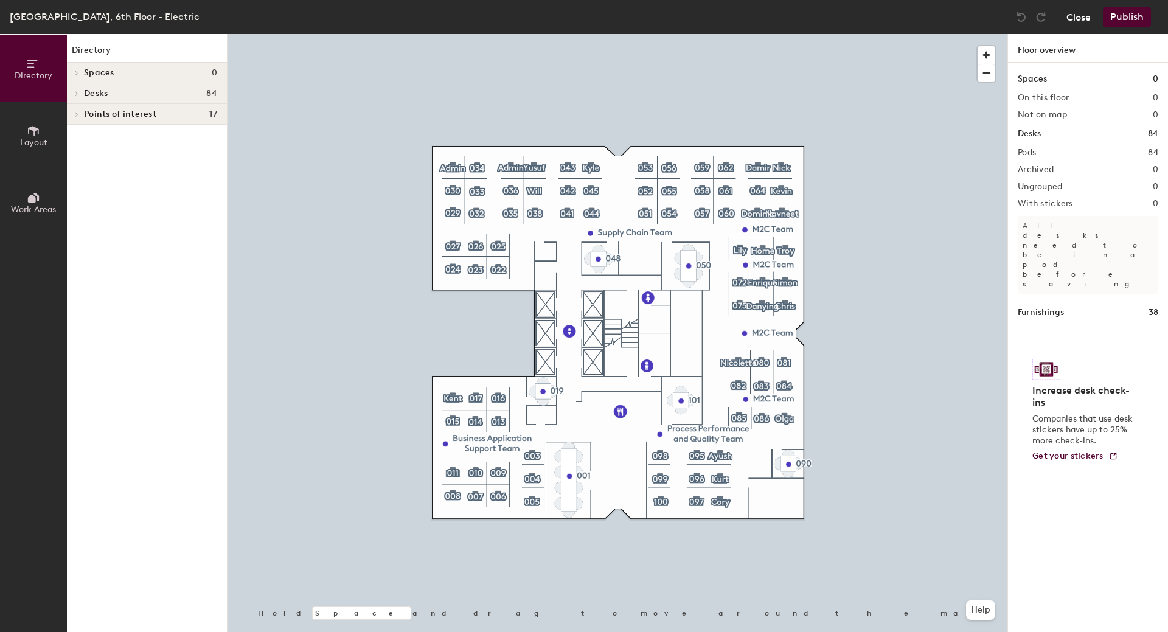
click at [1078, 15] on button "Close" at bounding box center [1079, 16] width 24 height 19
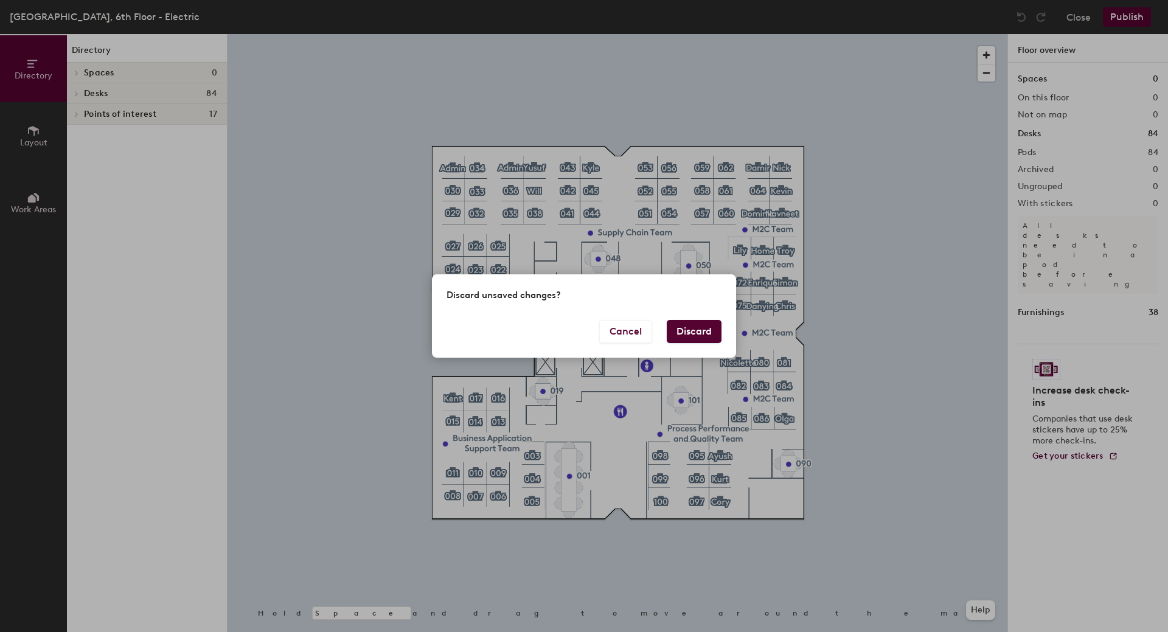
click at [686, 335] on button "Discard" at bounding box center [694, 331] width 55 height 23
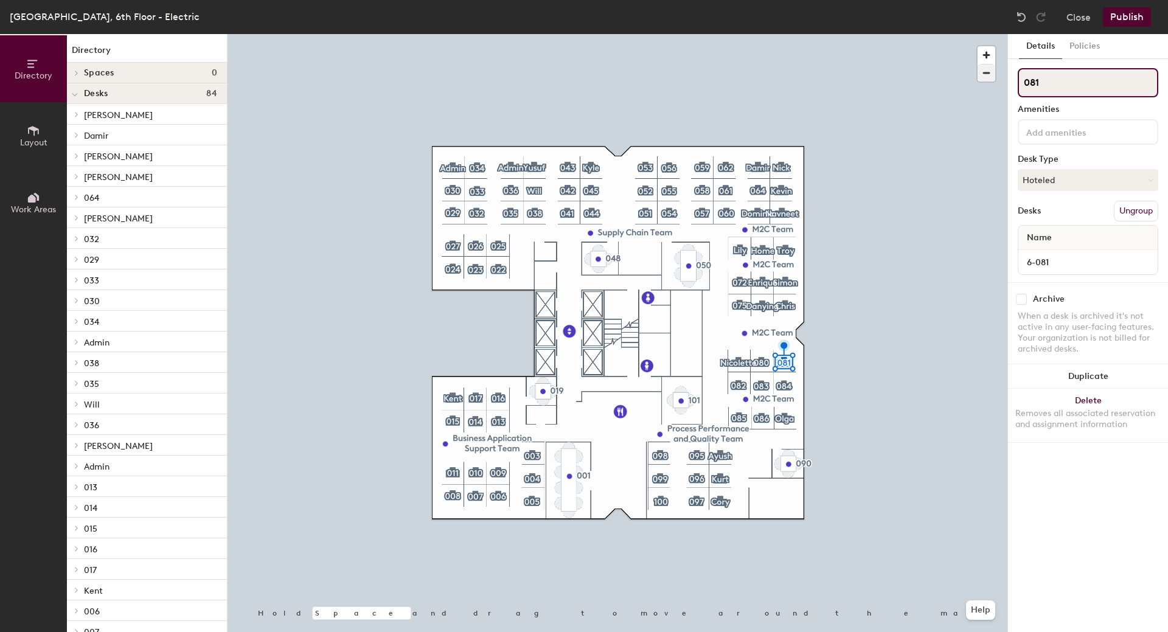
click at [949, 81] on div "Directory Layout Work Areas Directory Spaces 0 Desks 84 [PERSON_NAME] 6-063 [PE…" at bounding box center [584, 333] width 1168 height 598
type input "[PERSON_NAME]"
click at [1094, 180] on button "Hoteled" at bounding box center [1088, 180] width 141 height 22
click at [1052, 214] on div "Assigned" at bounding box center [1080, 218] width 122 height 18
click at [1127, 24] on button "Publish" at bounding box center [1127, 16] width 48 height 19
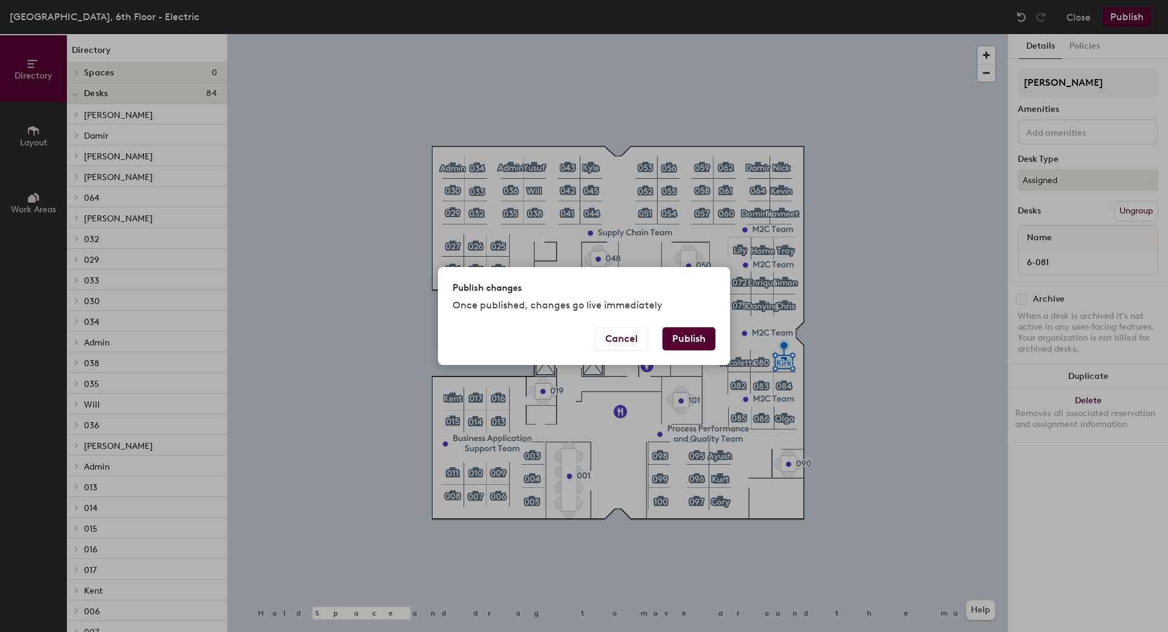
click at [697, 327] on div "Publish changes Once published, changes go live immediately" at bounding box center [584, 297] width 292 height 60
click at [697, 334] on button "Publish" at bounding box center [689, 338] width 53 height 23
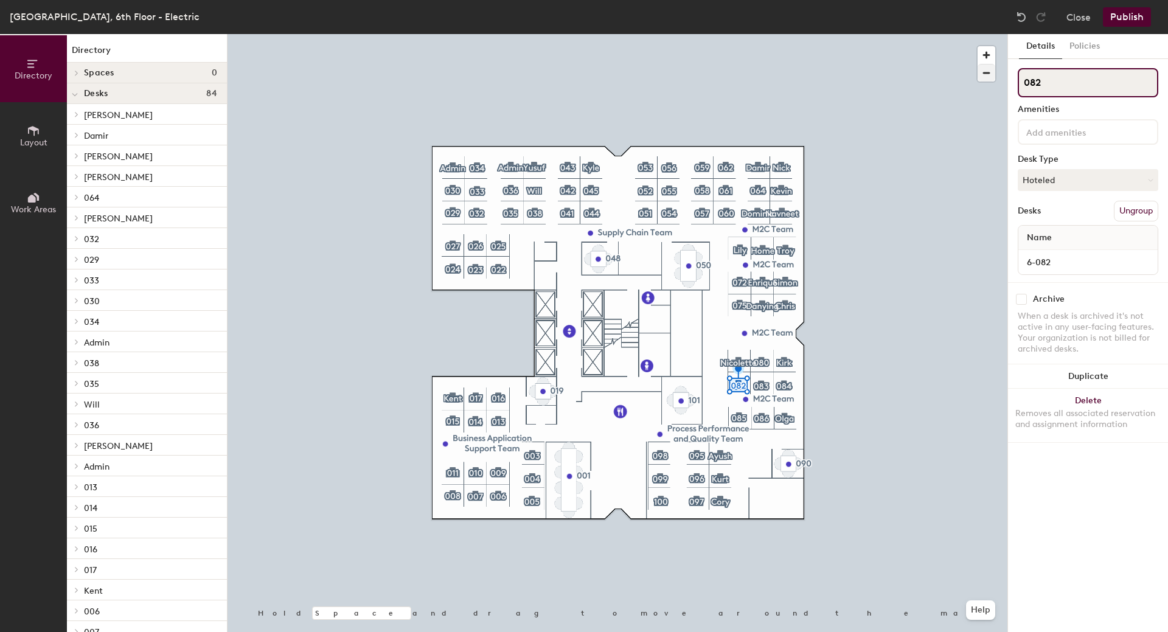
click at [959, 77] on div "Directory Layout Work Areas Directory Spaces 0 Desks 84 [PERSON_NAME] 6-063 [PE…" at bounding box center [584, 333] width 1168 height 598
type input "[PERSON_NAME]"
click at [1078, 178] on button "Hoteled" at bounding box center [1088, 180] width 141 height 22
click at [1040, 213] on div "Assigned" at bounding box center [1080, 218] width 122 height 18
click at [1119, 15] on button "Publish" at bounding box center [1127, 16] width 48 height 19
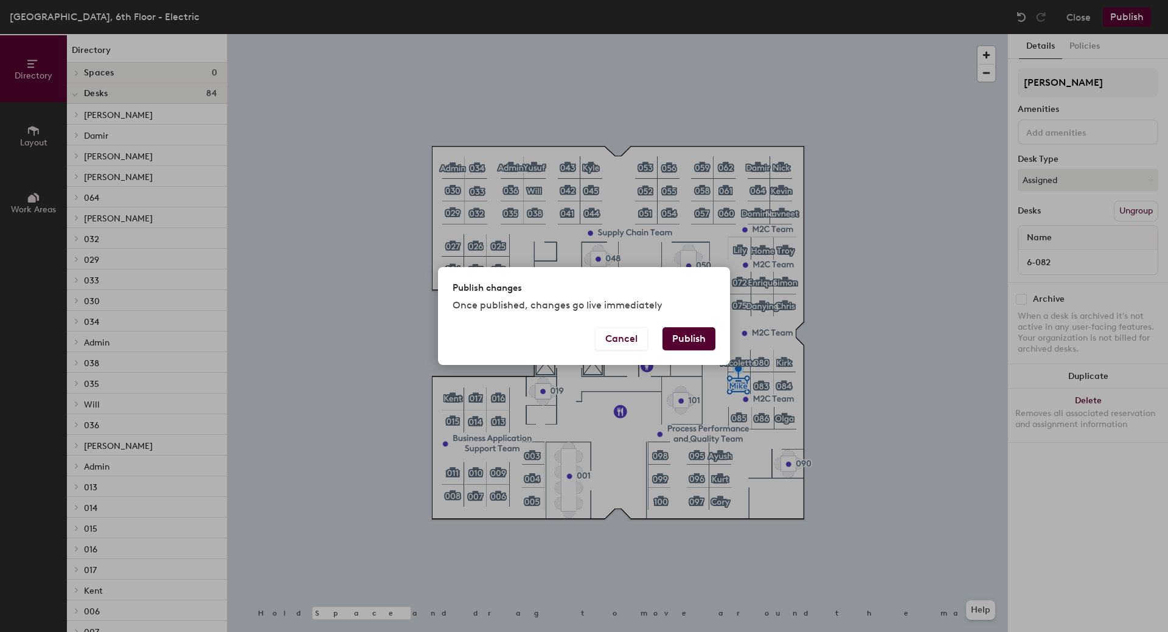
click at [696, 340] on button "Publish" at bounding box center [689, 338] width 53 height 23
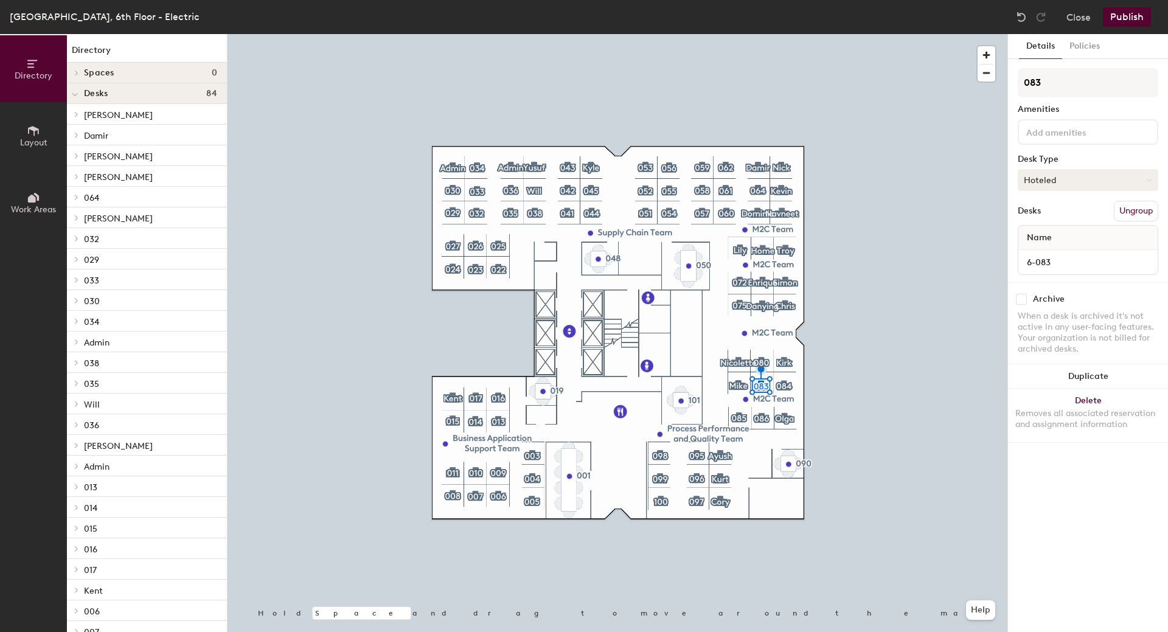
drag, startPoint x: 1123, startPoint y: 169, endPoint x: 1117, endPoint y: 173, distance: 6.6
click at [1122, 169] on button "Hoteled" at bounding box center [1088, 180] width 141 height 22
click at [1047, 218] on div "Assigned" at bounding box center [1080, 218] width 122 height 18
click at [873, 83] on div "Directory Layout Work Areas Directory Spaces 0 Desks 84 Dominic 6-063 Damir 6-0…" at bounding box center [584, 333] width 1168 height 598
type input "[PERSON_NAME]"
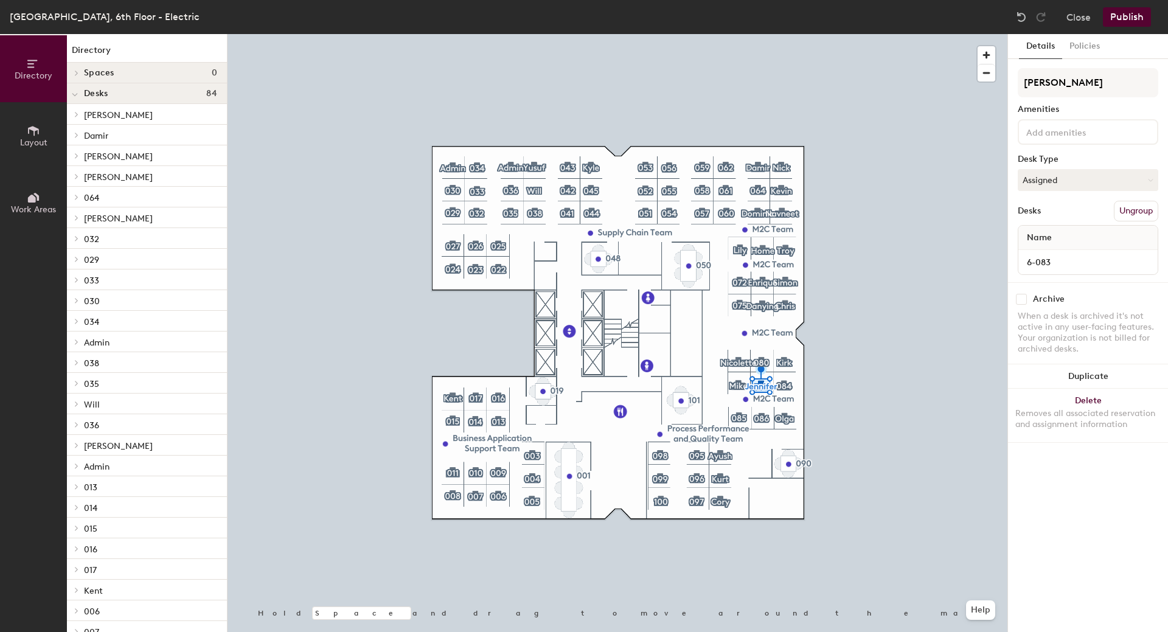
click at [1122, 18] on button "Publish" at bounding box center [1127, 16] width 48 height 19
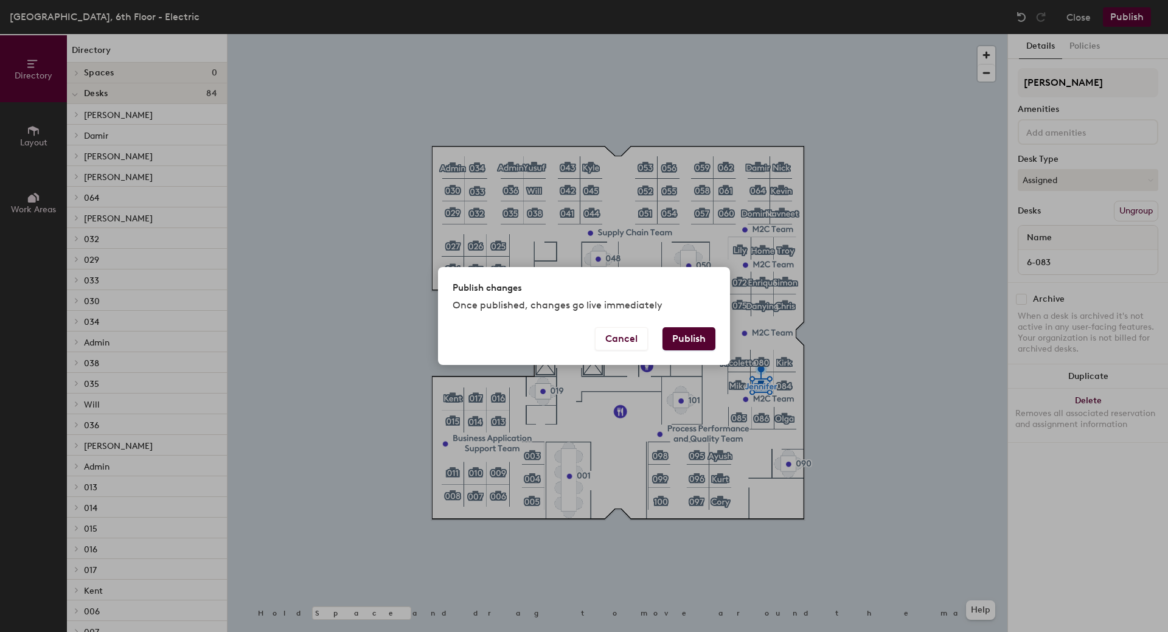
click at [682, 337] on button "Publish" at bounding box center [689, 338] width 53 height 23
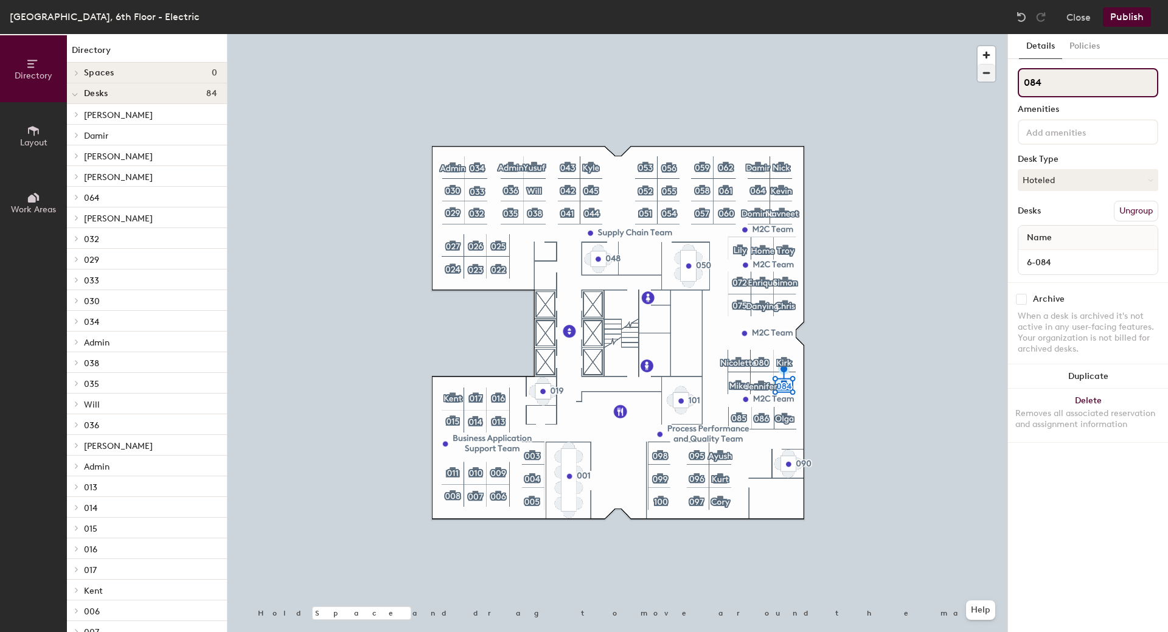
drag, startPoint x: 1058, startPoint y: 77, endPoint x: 990, endPoint y: 77, distance: 67.5
click at [991, 77] on div "Directory Layout Work Areas Directory Spaces 0 Desks 84 [PERSON_NAME] 6-063 [PE…" at bounding box center [584, 333] width 1168 height 598
type input "[PERSON_NAME]"
click at [1053, 184] on button "Hoteled" at bounding box center [1088, 180] width 141 height 22
click at [1039, 219] on div "Assigned" at bounding box center [1080, 218] width 122 height 18
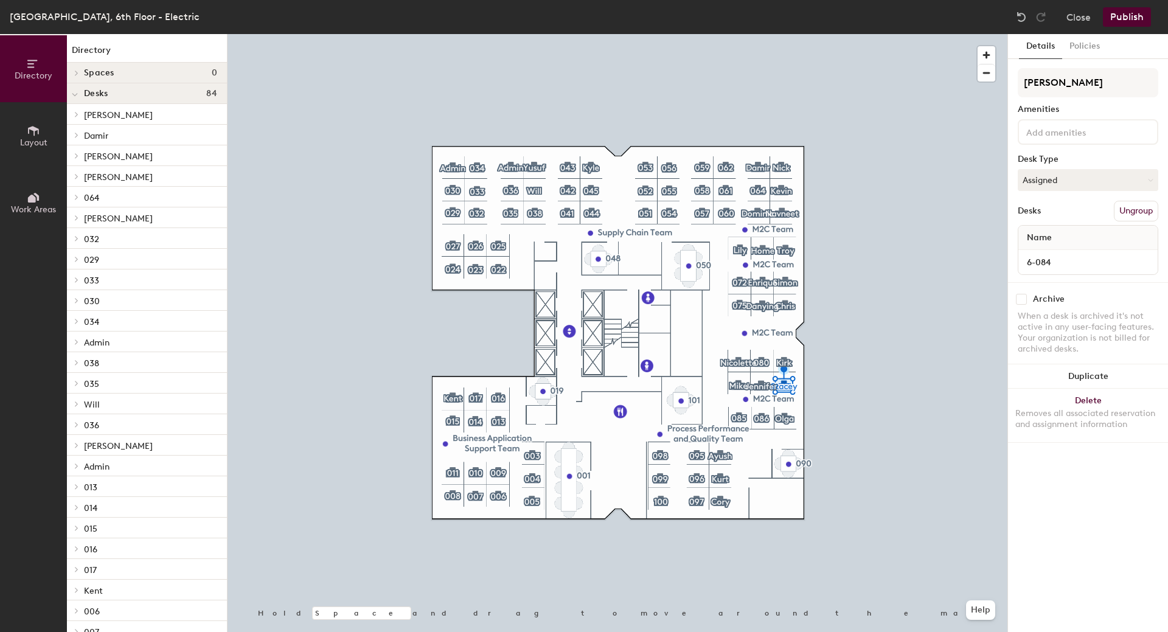
click at [1139, 19] on button "Publish" at bounding box center [1127, 16] width 48 height 19
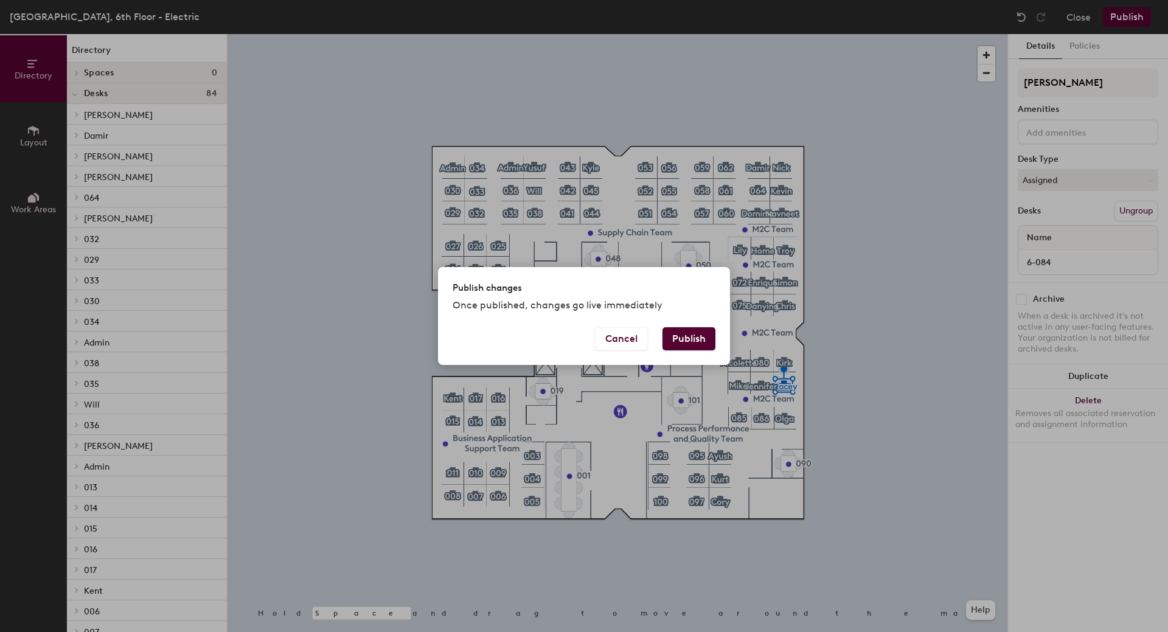
drag, startPoint x: 693, startPoint y: 340, endPoint x: 708, endPoint y: 347, distance: 16.9
click at [695, 340] on button "Publish" at bounding box center [689, 338] width 53 height 23
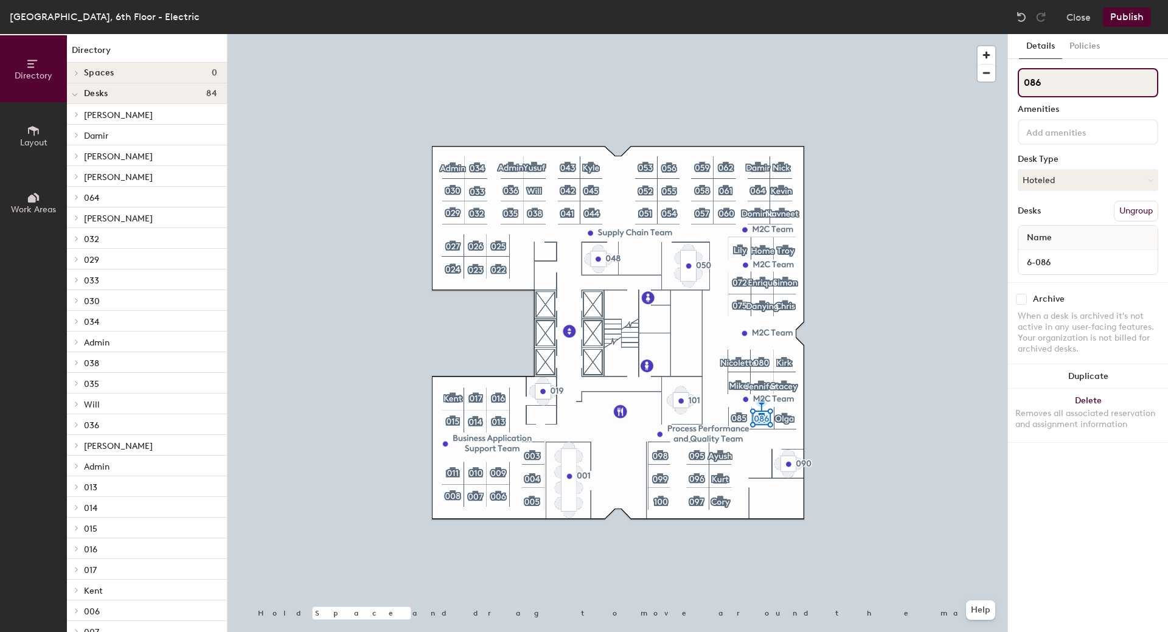
click at [911, 93] on div "Directory Layout Work Areas Directory Spaces 0 Desks 84 [PERSON_NAME] 6-063 [PE…" at bounding box center [584, 333] width 1168 height 598
type input "[PERSON_NAME]"
click at [1076, 180] on button "Hoteled" at bounding box center [1088, 180] width 141 height 22
click at [1045, 216] on div "Assigned" at bounding box center [1080, 218] width 122 height 18
click at [1131, 18] on button "Publish" at bounding box center [1127, 16] width 48 height 19
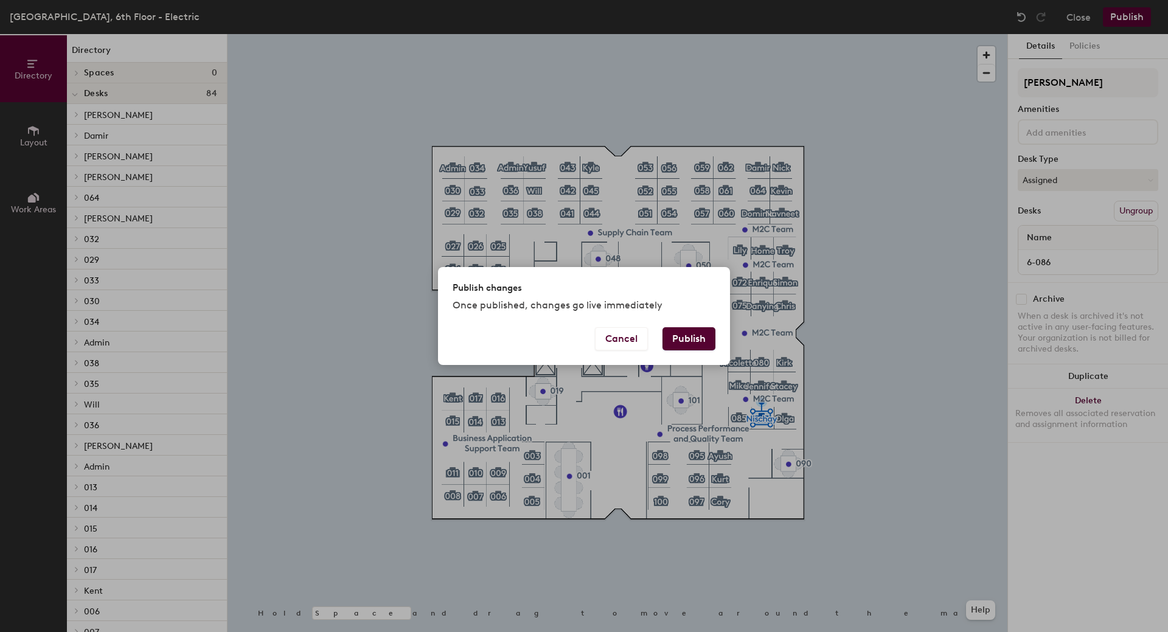
click at [699, 330] on button "Publish" at bounding box center [689, 338] width 53 height 23
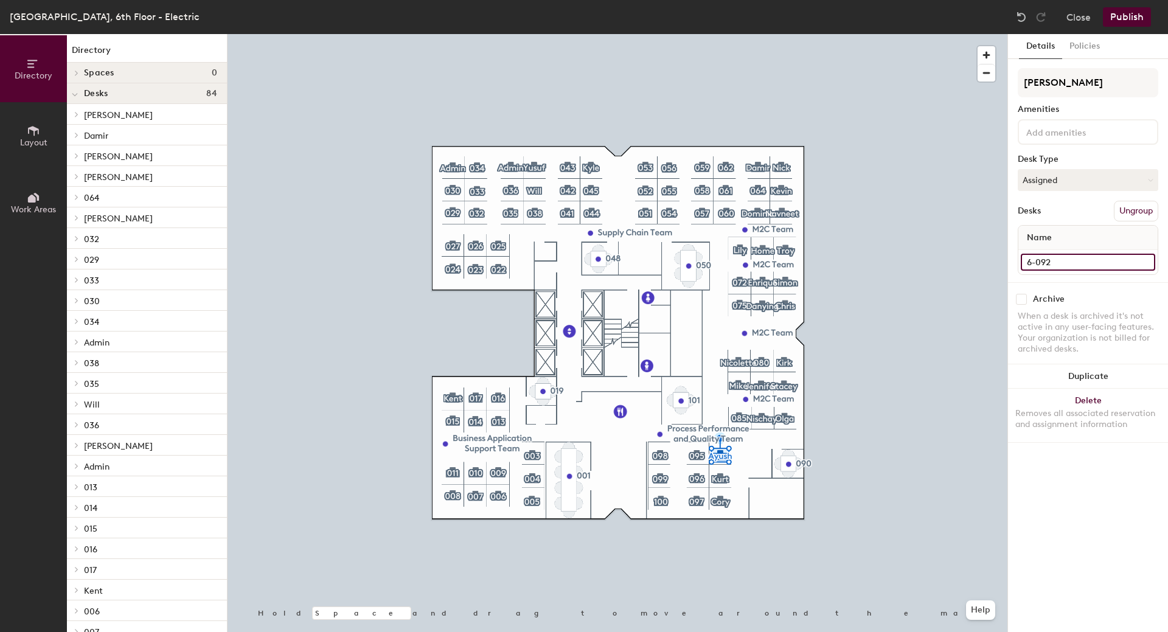
drag, startPoint x: 1050, startPoint y: 263, endPoint x: 1020, endPoint y: 265, distance: 30.5
click at [1021, 262] on input "6-092" at bounding box center [1088, 262] width 134 height 17
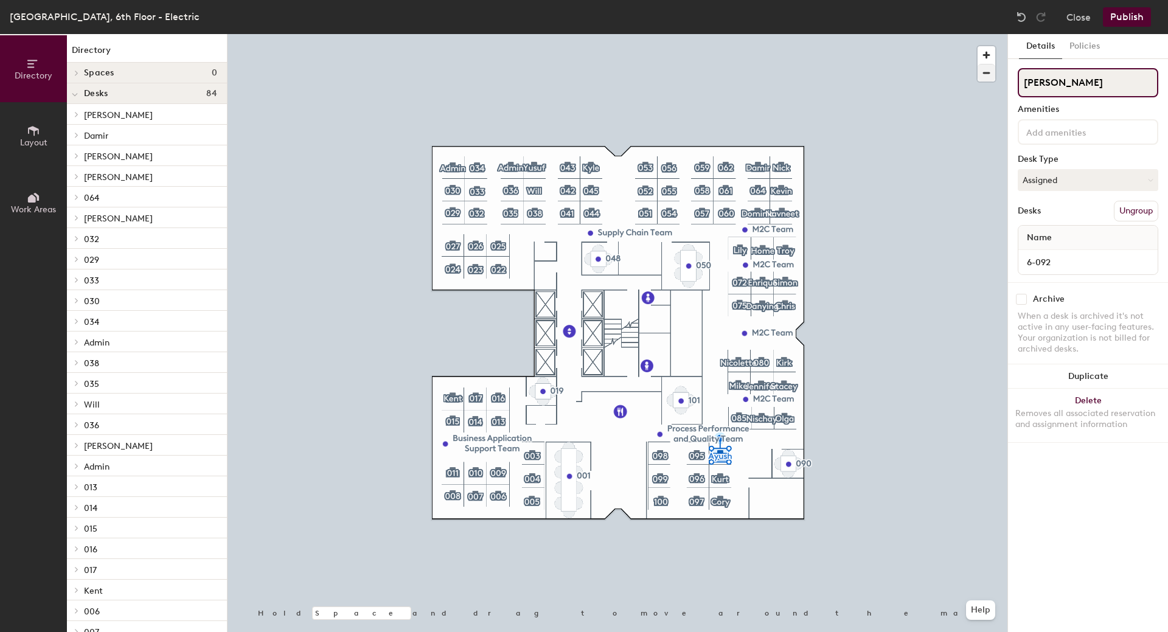
click at [957, 83] on div "Directory Layout Work Areas Directory Spaces 0 Desks 84 [PERSON_NAME] 6-063 [PE…" at bounding box center [584, 333] width 1168 height 598
paste input "6-092"
type input "6-092"
click at [1077, 178] on button "Assigned" at bounding box center [1088, 180] width 141 height 22
click at [1062, 255] on div "Hoteled" at bounding box center [1080, 254] width 122 height 18
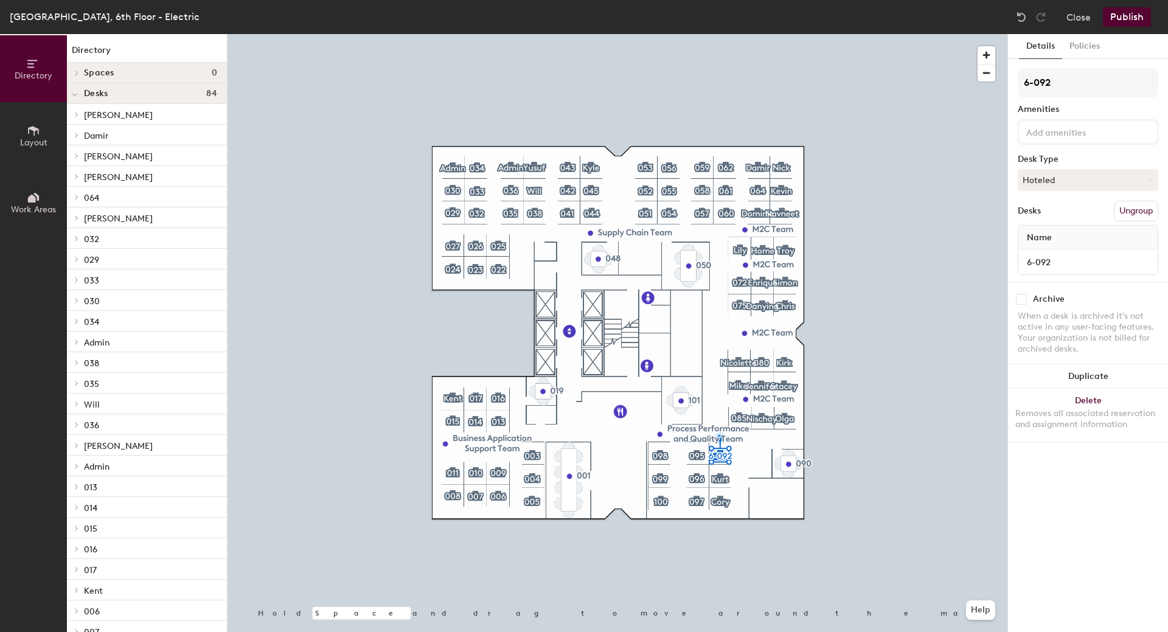
click at [1138, 20] on button "Publish" at bounding box center [1127, 16] width 48 height 19
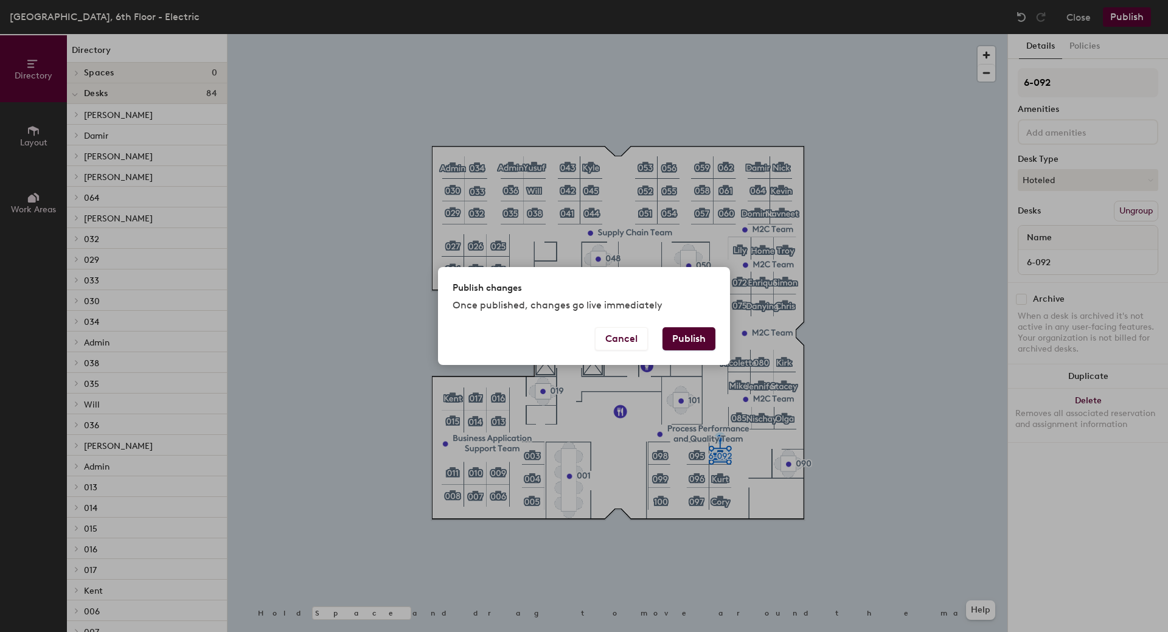
click at [693, 343] on button "Publish" at bounding box center [689, 338] width 53 height 23
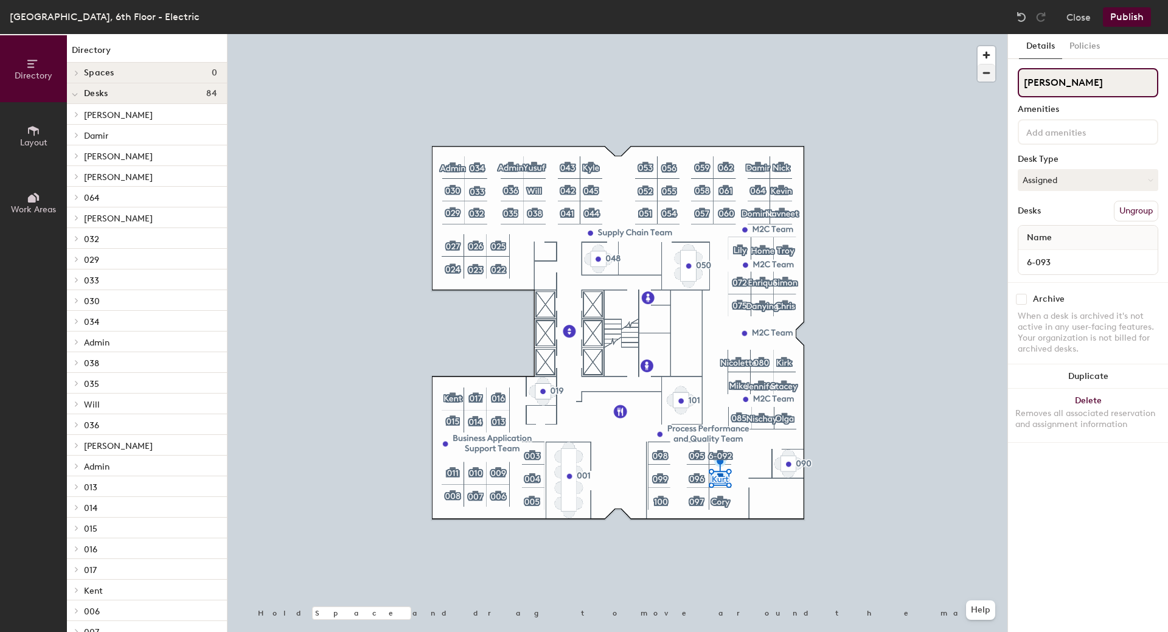
click at [932, 79] on div "Directory Layout Work Areas Directory Spaces 0 Desks 84 [PERSON_NAME] 6-063 [PE…" at bounding box center [584, 333] width 1168 height 598
type input "[PERSON_NAME]"
click at [1125, 17] on button "Publish" at bounding box center [1127, 16] width 48 height 19
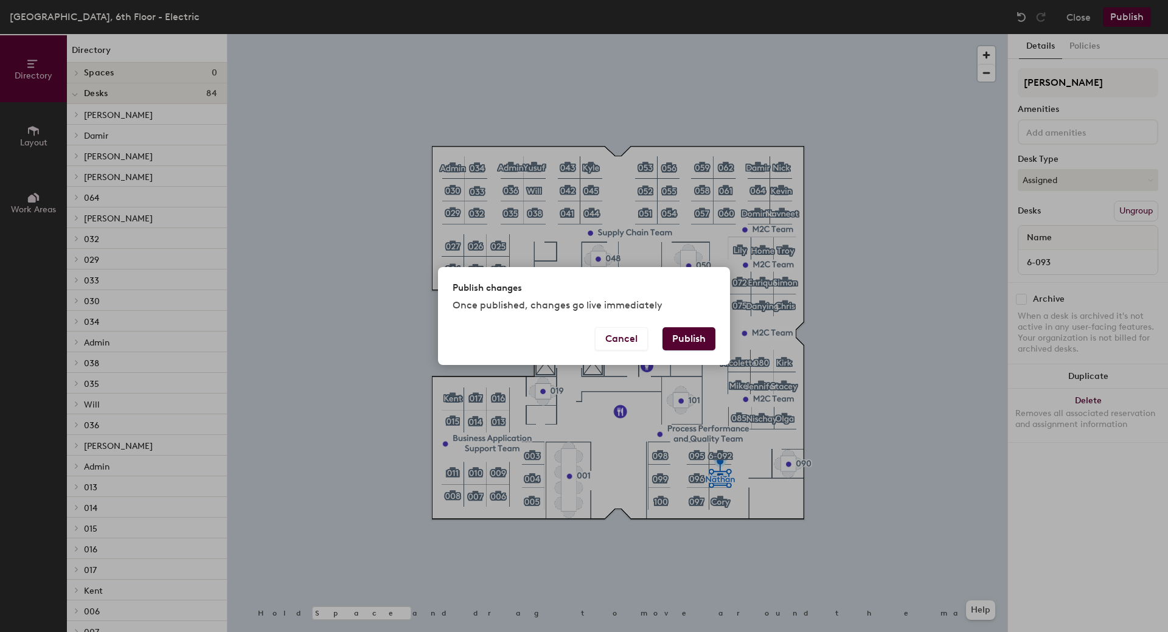
click at [675, 336] on button "Publish" at bounding box center [689, 338] width 53 height 23
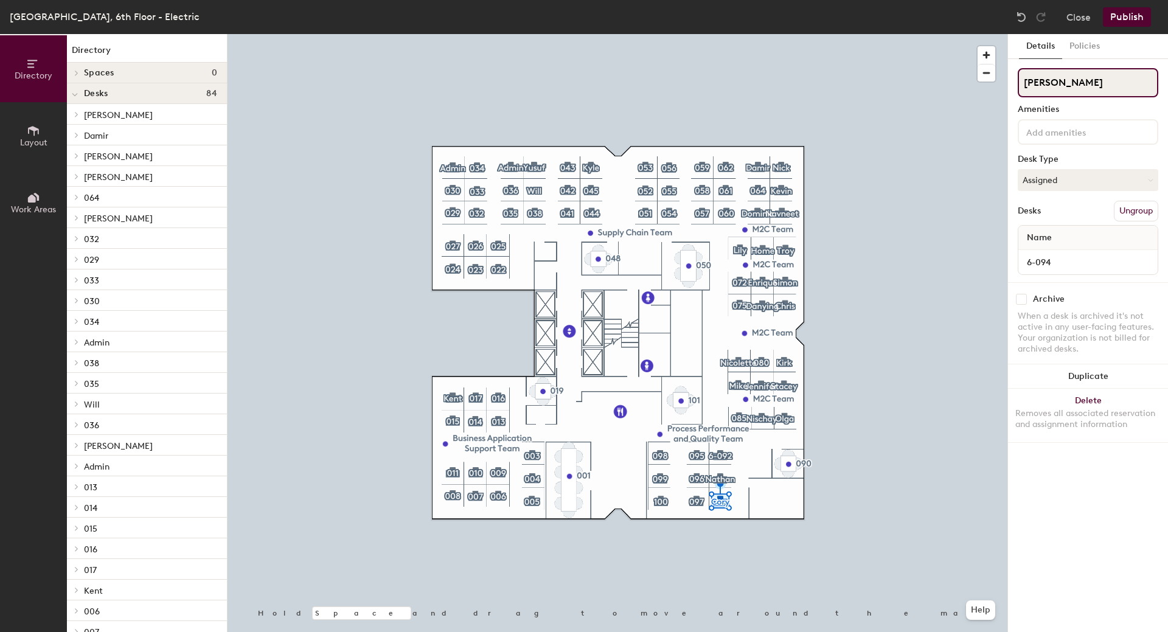
click at [867, 76] on div "Directory Layout Work Areas Directory Spaces 0 Desks 84 [PERSON_NAME] 6-063 [PE…" at bounding box center [584, 333] width 1168 height 598
type input "Mark"
click at [1115, 6] on div "ATCO Centre Edmonton, 6th Floor - Electric Close Publish" at bounding box center [584, 17] width 1168 height 34
click at [1109, 16] on button "Publish" at bounding box center [1127, 16] width 48 height 19
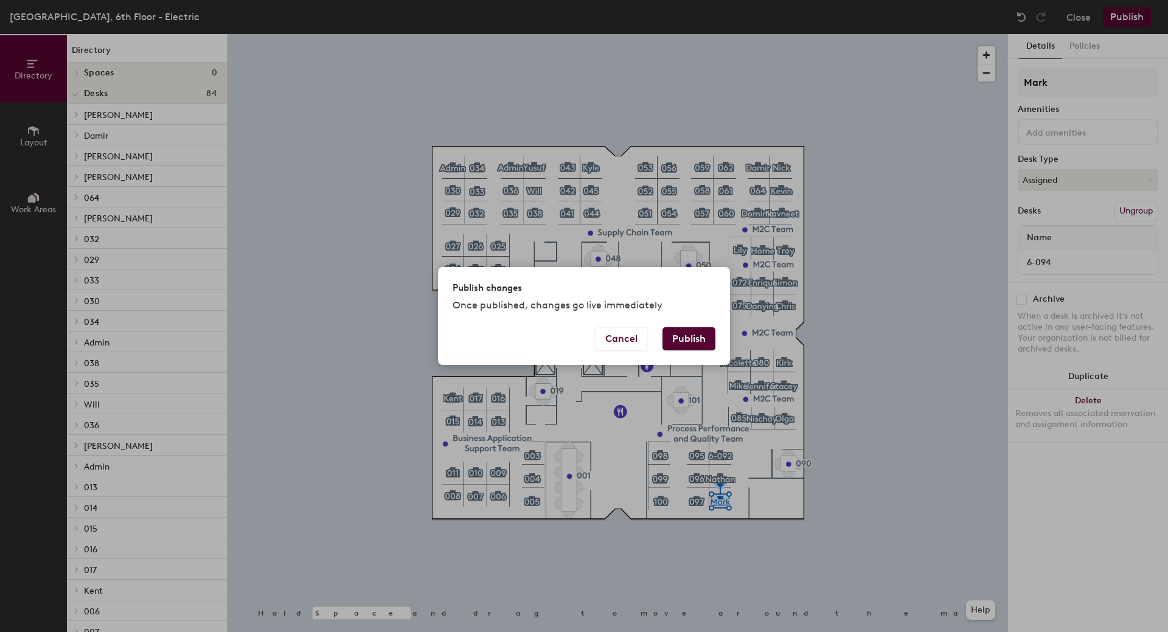
click at [685, 352] on div "Cancel Publish" at bounding box center [584, 346] width 292 height 38
click at [691, 337] on button "Publish" at bounding box center [689, 338] width 53 height 23
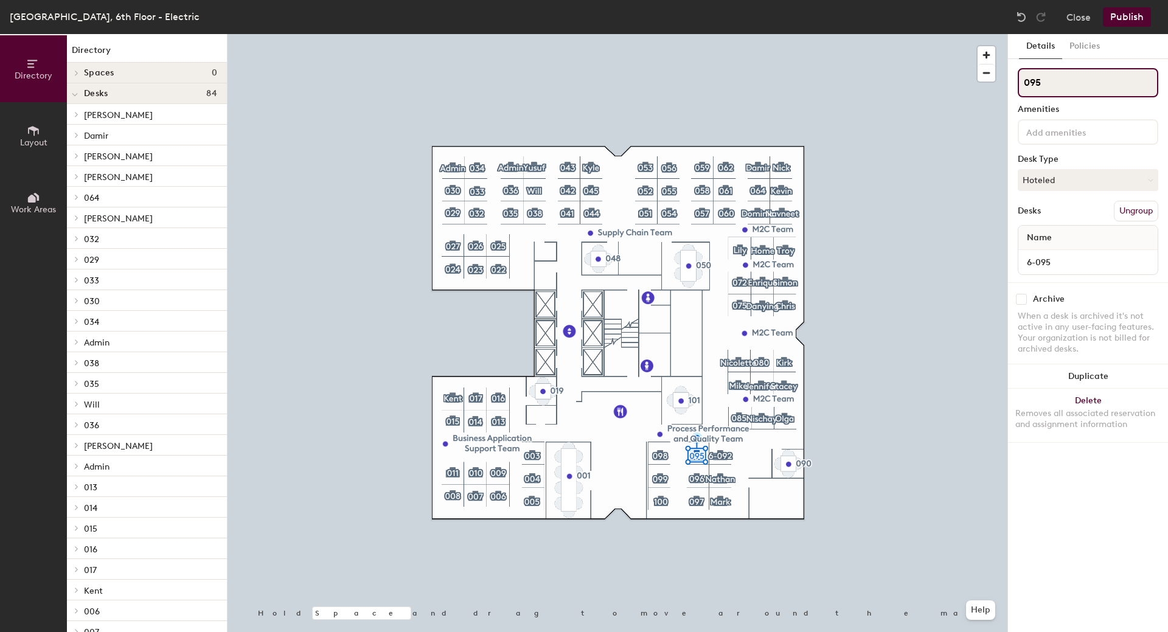
click at [855, 96] on div "Directory Layout Work Areas Directory Spaces 0 Desks 84 [PERSON_NAME] 6-063 [PE…" at bounding box center [584, 333] width 1168 height 598
type input "[PERSON_NAME]"
click at [1094, 174] on button "Hoteled" at bounding box center [1088, 180] width 141 height 22
click at [1070, 219] on div "Assigned" at bounding box center [1080, 218] width 122 height 18
click at [1137, 19] on button "Publish" at bounding box center [1127, 16] width 48 height 19
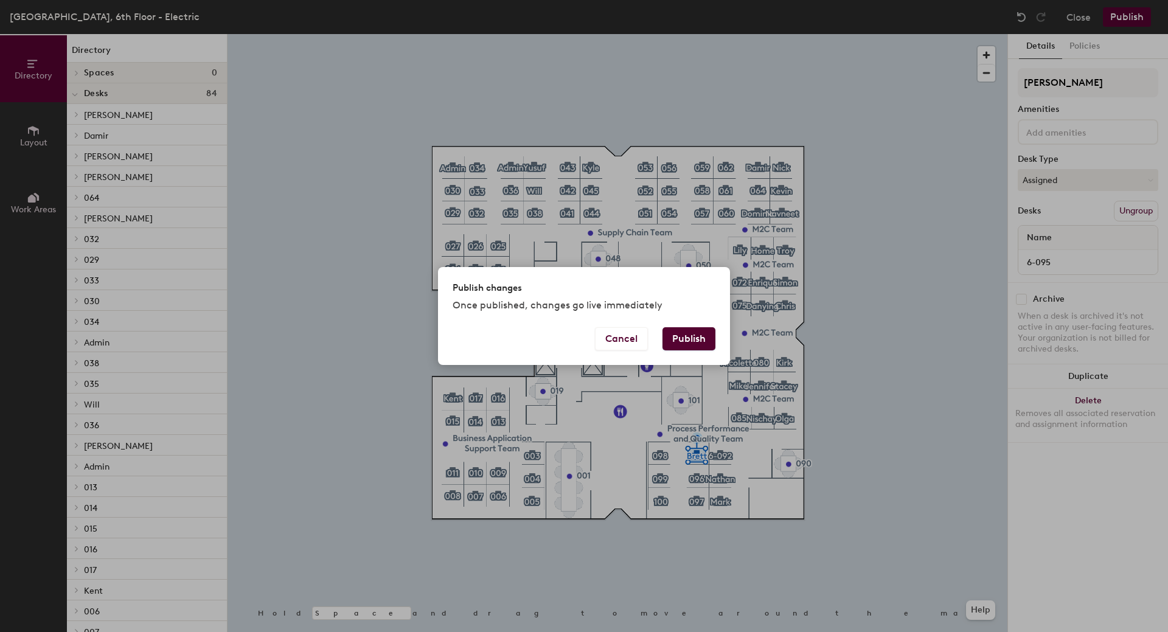
click at [686, 341] on button "Publish" at bounding box center [689, 338] width 53 height 23
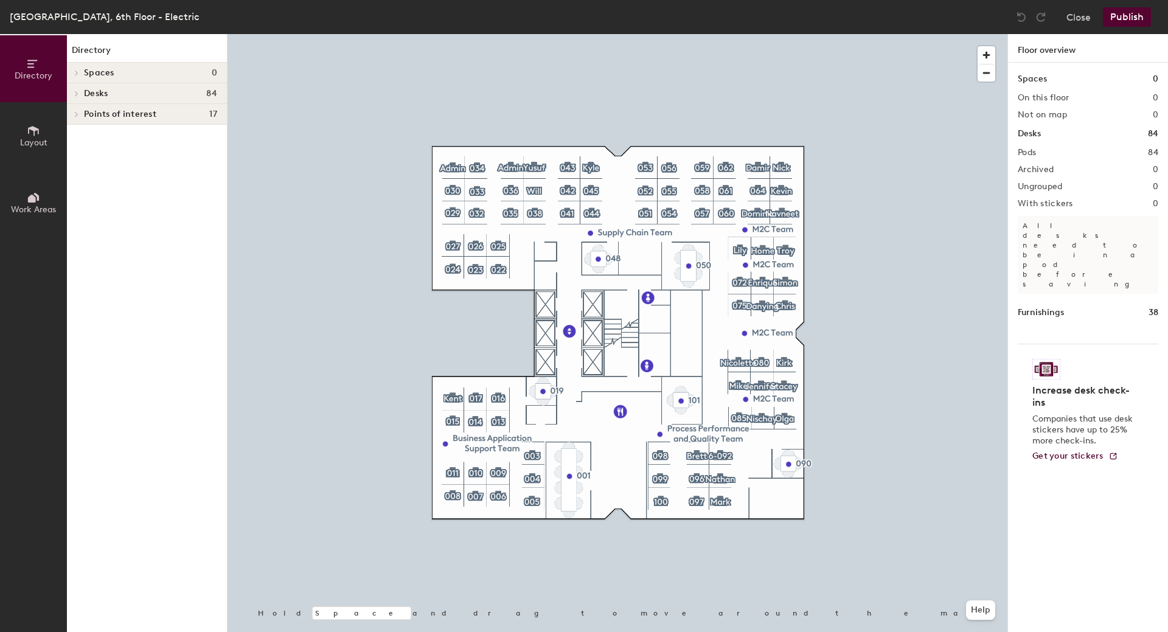
click at [699, 34] on div at bounding box center [618, 34] width 780 height 0
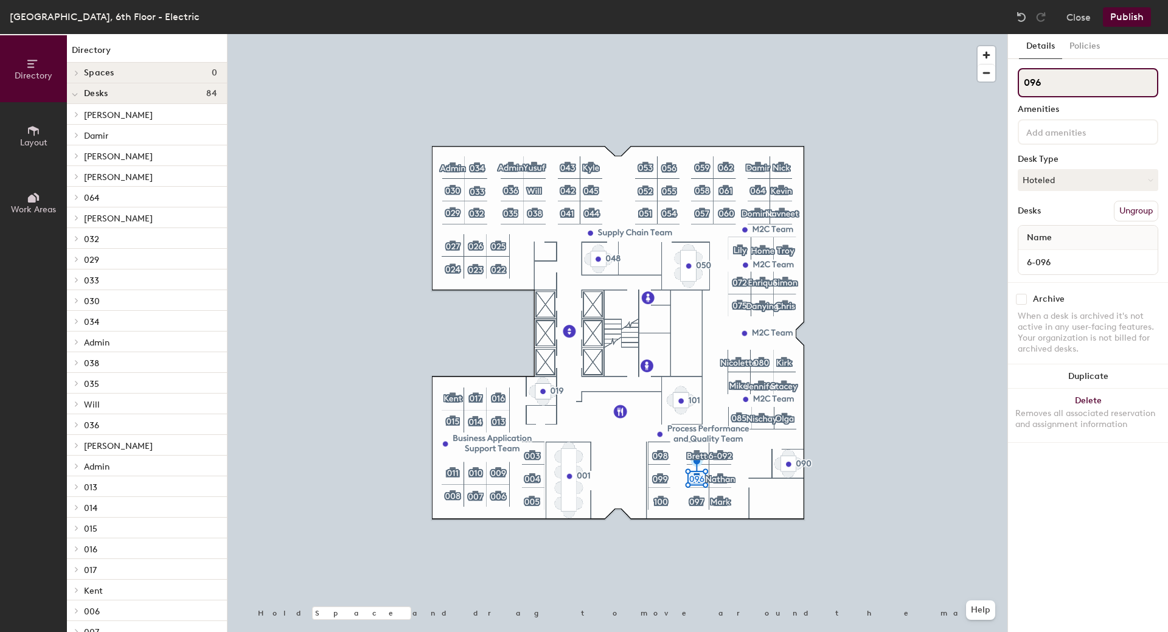
click at [938, 85] on div "Directory Layout Work Areas Directory Spaces 0 Desks 84 Dominic 6-063 Damir 6-0…" at bounding box center [584, 333] width 1168 height 598
type input "Krickstein"
click at [1066, 180] on button "Hoteled" at bounding box center [1088, 180] width 141 height 22
click at [1055, 218] on div "Assigned" at bounding box center [1080, 218] width 122 height 18
click at [1139, 18] on button "Publish" at bounding box center [1127, 16] width 48 height 19
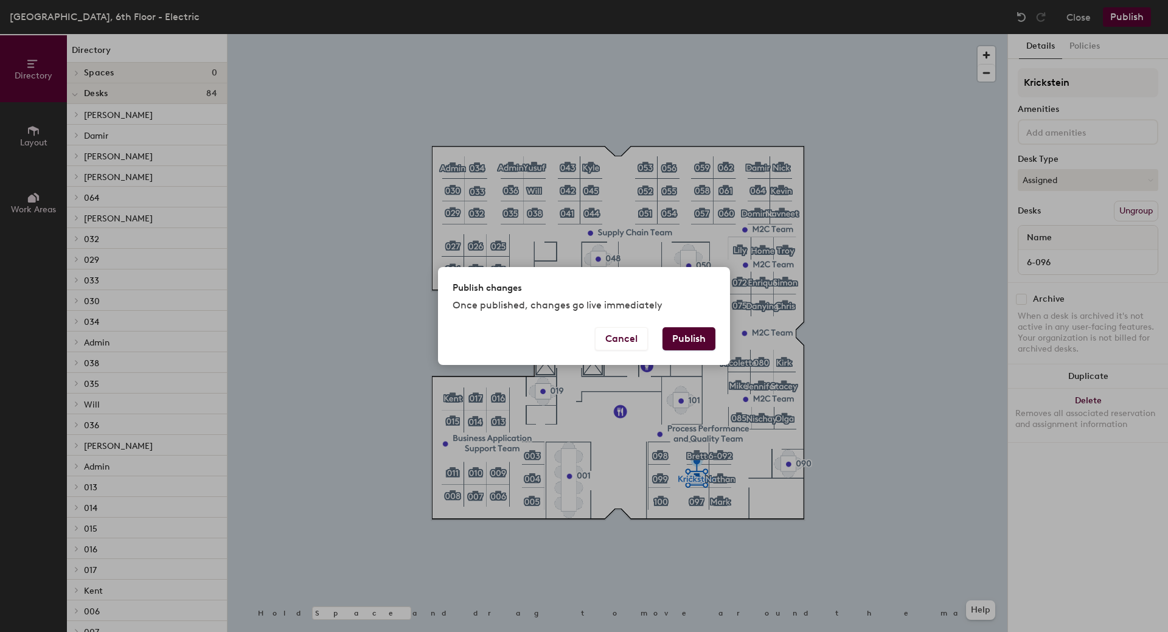
click at [663, 340] on button "Publish" at bounding box center [689, 338] width 53 height 23
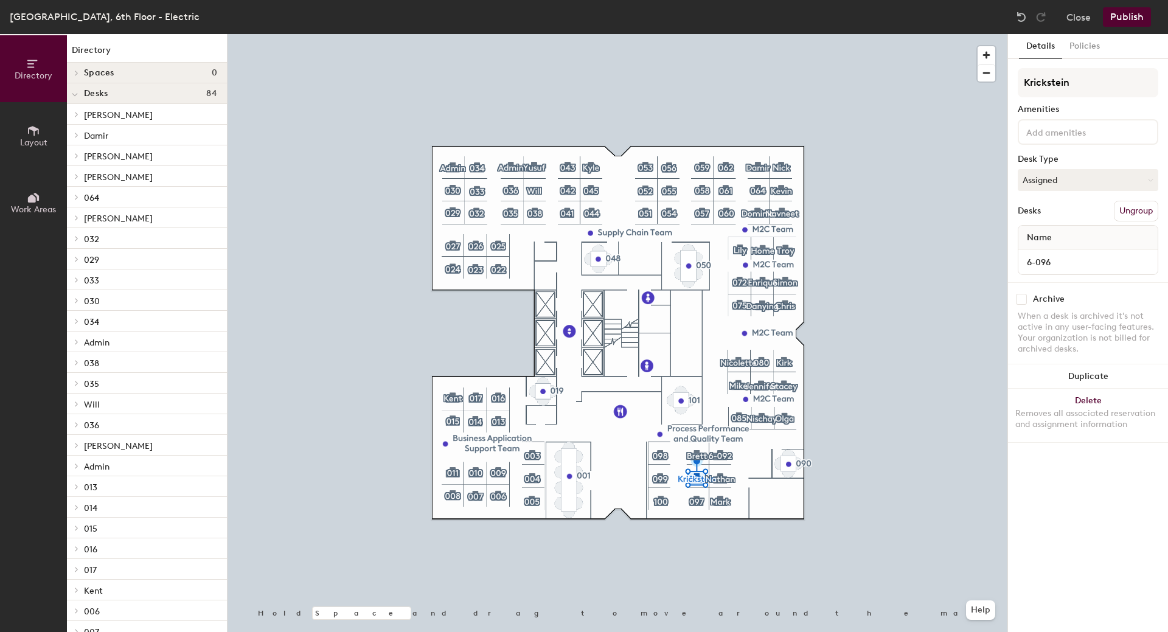
click at [1103, 191] on div "Krickstein Amenities Desk Type Assigned Desks Ungroup Name 6-096" at bounding box center [1088, 175] width 141 height 214
click at [1088, 184] on button "Assigned" at bounding box center [1088, 180] width 141 height 22
click at [1070, 225] on div "Assigned" at bounding box center [1080, 218] width 122 height 18
click at [1088, 89] on input "Krickstein" at bounding box center [1088, 82] width 141 height 29
click at [1134, 13] on button "Publish" at bounding box center [1127, 16] width 48 height 19
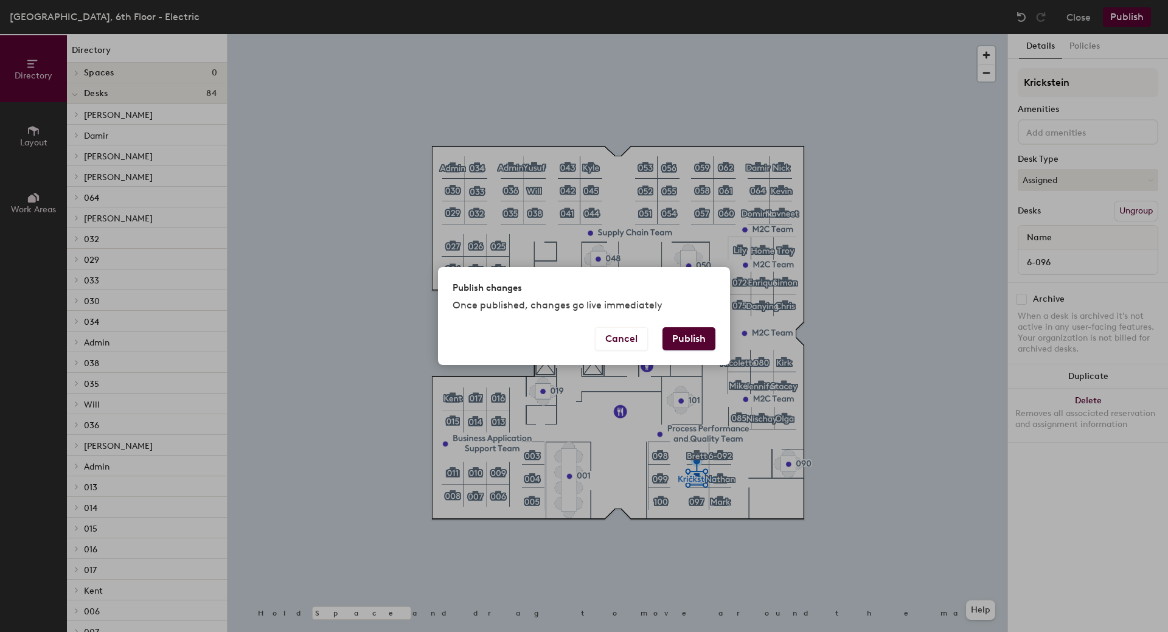
click at [685, 343] on button "Publish" at bounding box center [689, 338] width 53 height 23
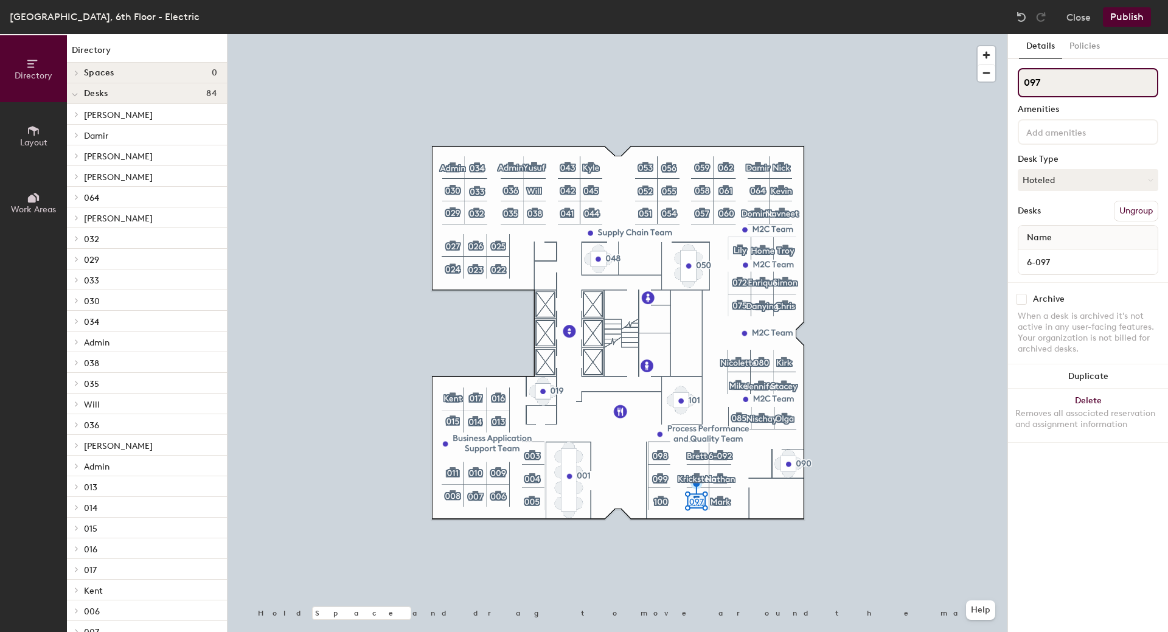
click at [902, 74] on div "Directory Layout Work Areas Directory Spaces 0 Desks 84 [PERSON_NAME] 6-063 [PE…" at bounding box center [584, 333] width 1168 height 598
type input "[PERSON_NAME]"
click at [1096, 180] on button "Hoteled" at bounding box center [1088, 180] width 141 height 22
click at [1054, 217] on div "Assigned" at bounding box center [1080, 218] width 122 height 18
click at [1134, 20] on button "Publish" at bounding box center [1127, 16] width 48 height 19
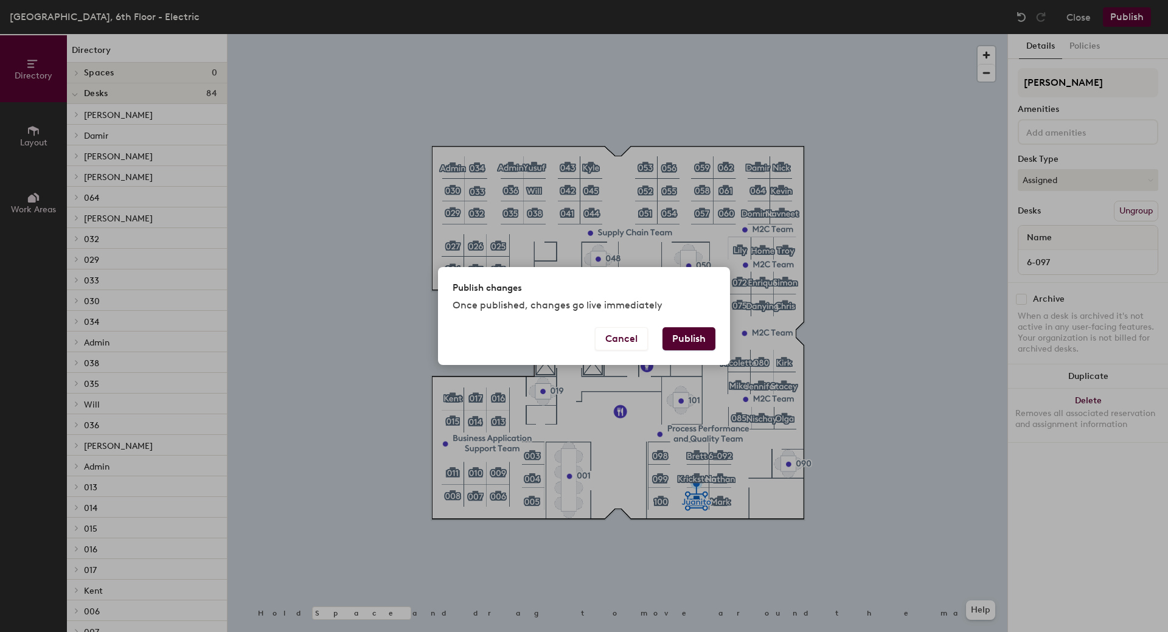
click at [696, 338] on button "Publish" at bounding box center [689, 338] width 53 height 23
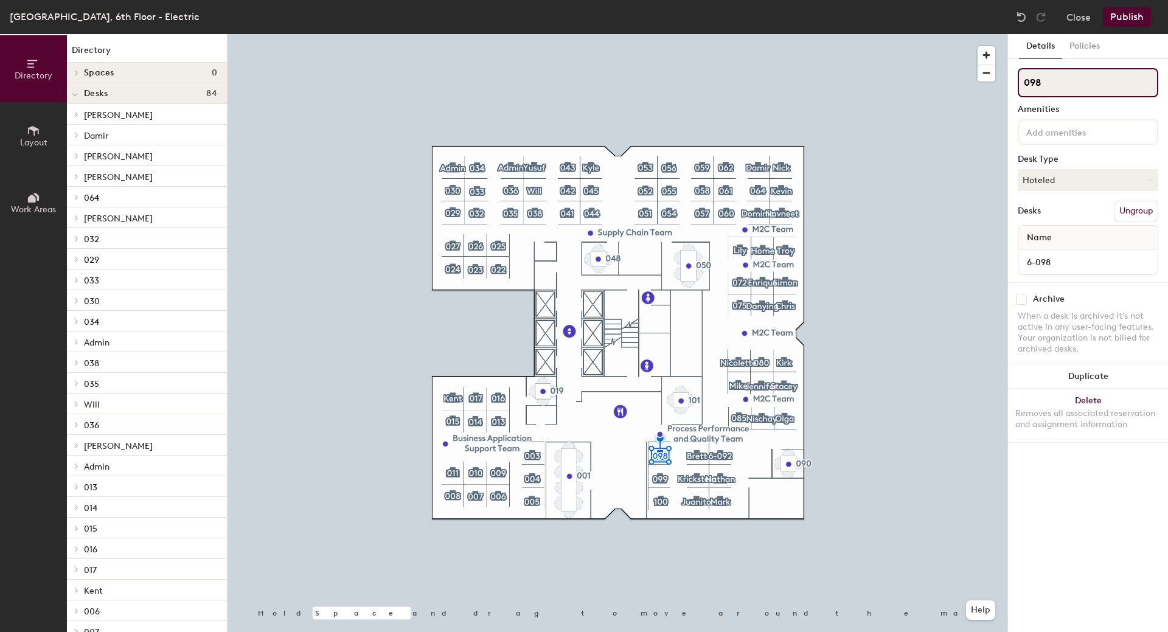
click at [949, 85] on div "Directory Layout Work Areas Directory Spaces 0 Desks 84 Dominic 6-063 Damir 6-0…" at bounding box center [584, 333] width 1168 height 598
type input "[PERSON_NAME]"
click at [1093, 181] on button "Hoteled" at bounding box center [1088, 180] width 141 height 22
click at [1043, 218] on div "Assigned" at bounding box center [1080, 218] width 122 height 18
click at [1112, 9] on button "Publish" at bounding box center [1127, 16] width 48 height 19
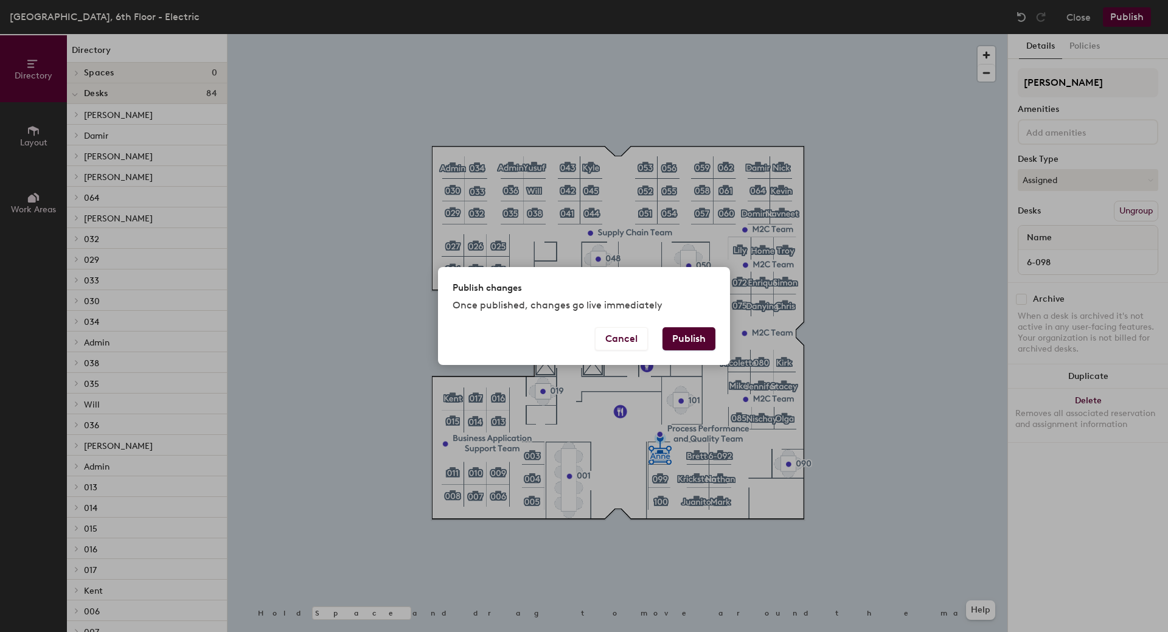
click at [688, 340] on button "Publish" at bounding box center [689, 338] width 53 height 23
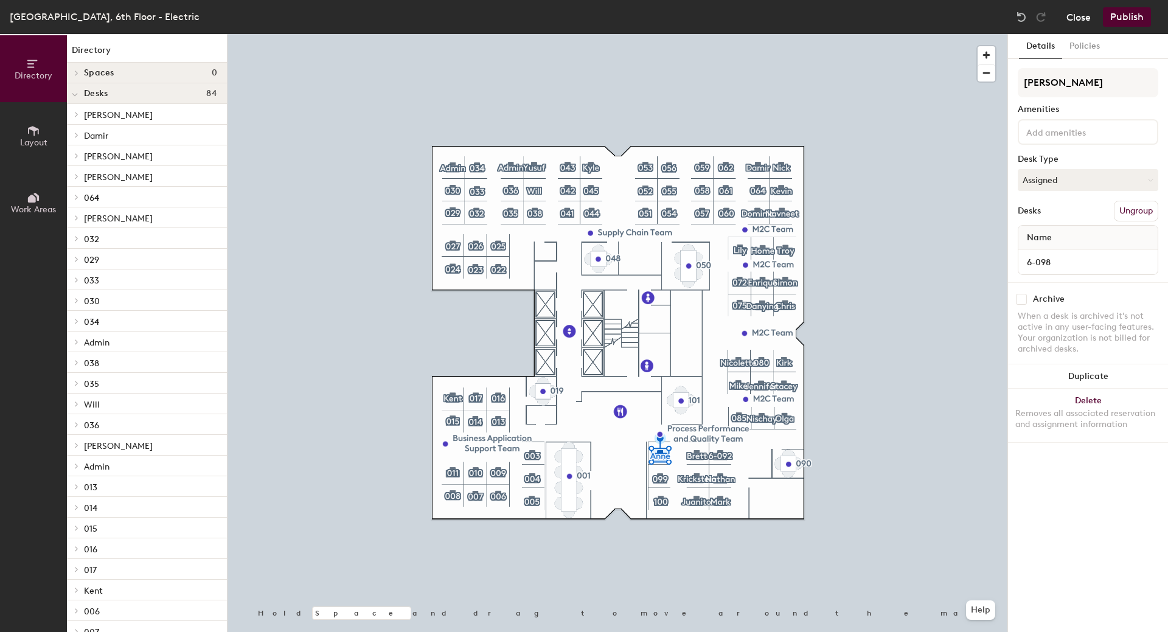
click at [1080, 19] on button "Close" at bounding box center [1079, 16] width 24 height 19
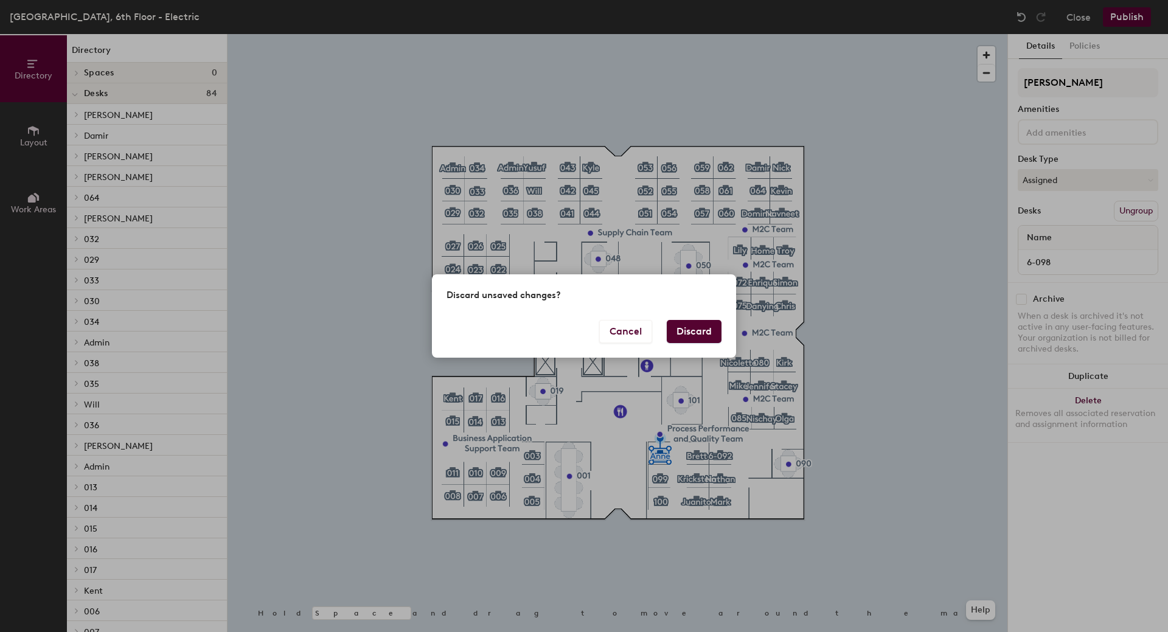
click at [710, 323] on button "Discard" at bounding box center [694, 331] width 55 height 23
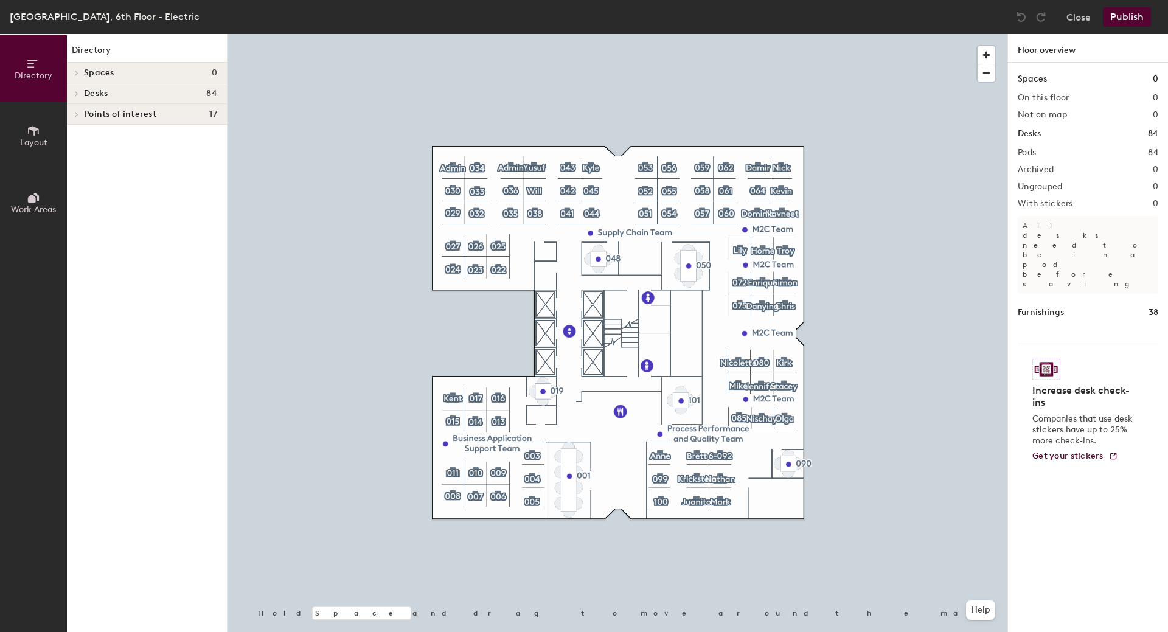
click at [657, 34] on div at bounding box center [618, 34] width 780 height 0
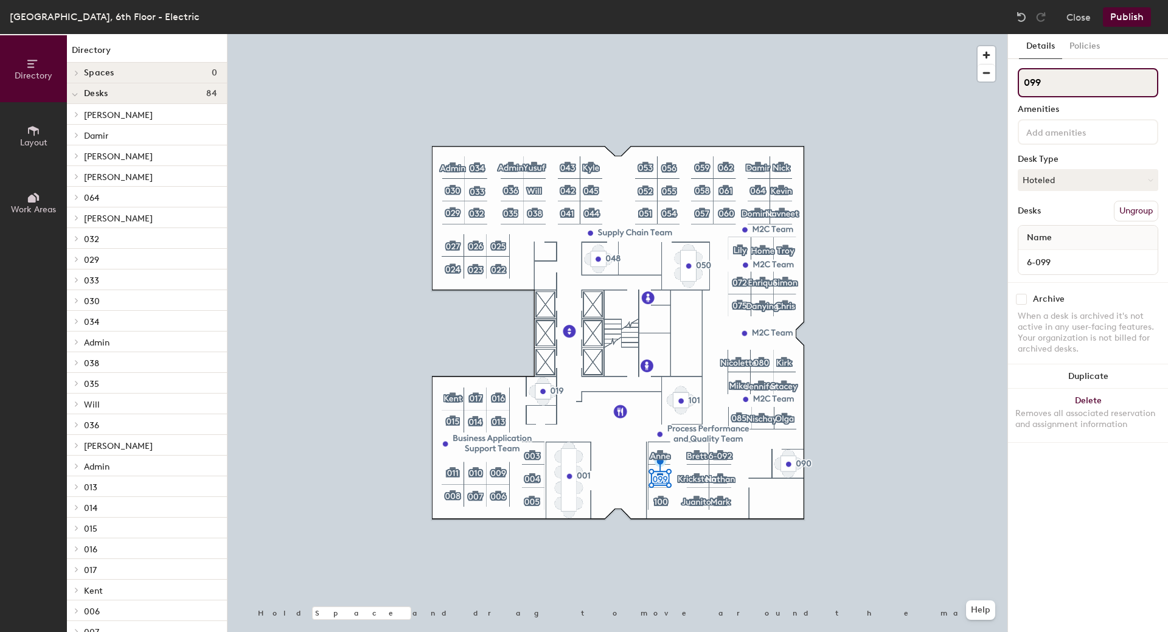
click at [997, 86] on div "Directory Layout Work Areas Directory Spaces 0 Desks 84 Dominic 6-063 Damir 6-0…" at bounding box center [584, 333] width 1168 height 598
type input "Mickey"
click at [1067, 183] on button "Hoteled" at bounding box center [1088, 180] width 141 height 22
click at [1038, 215] on div "Assigned" at bounding box center [1080, 218] width 122 height 18
click at [1129, 18] on button "Publish" at bounding box center [1127, 16] width 48 height 19
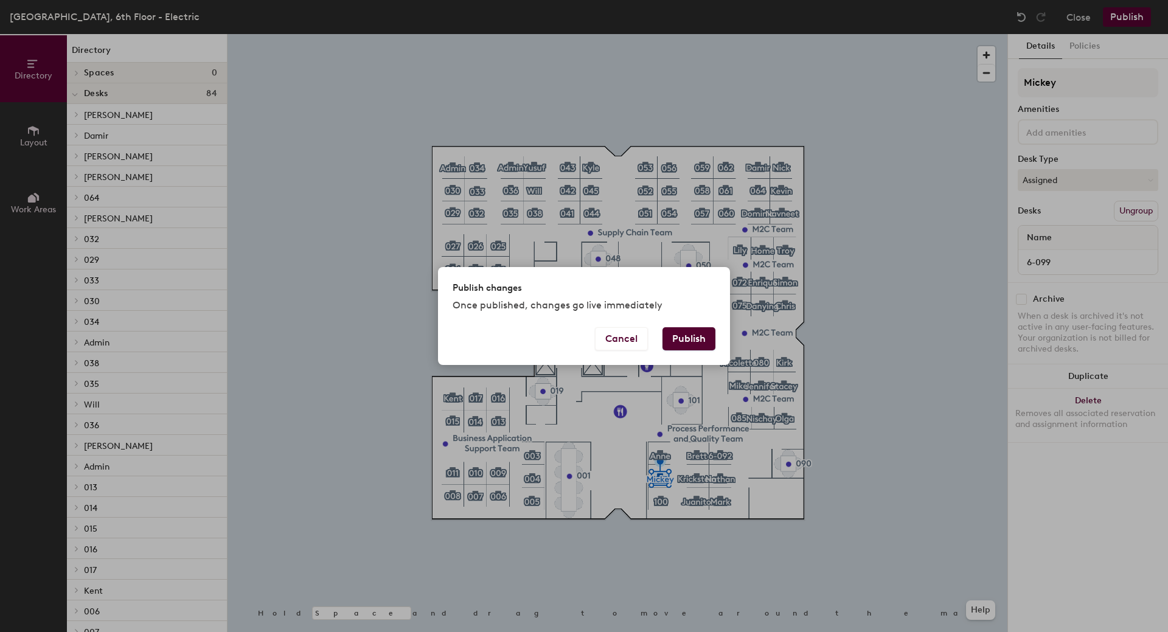
click at [695, 335] on button "Publish" at bounding box center [689, 338] width 53 height 23
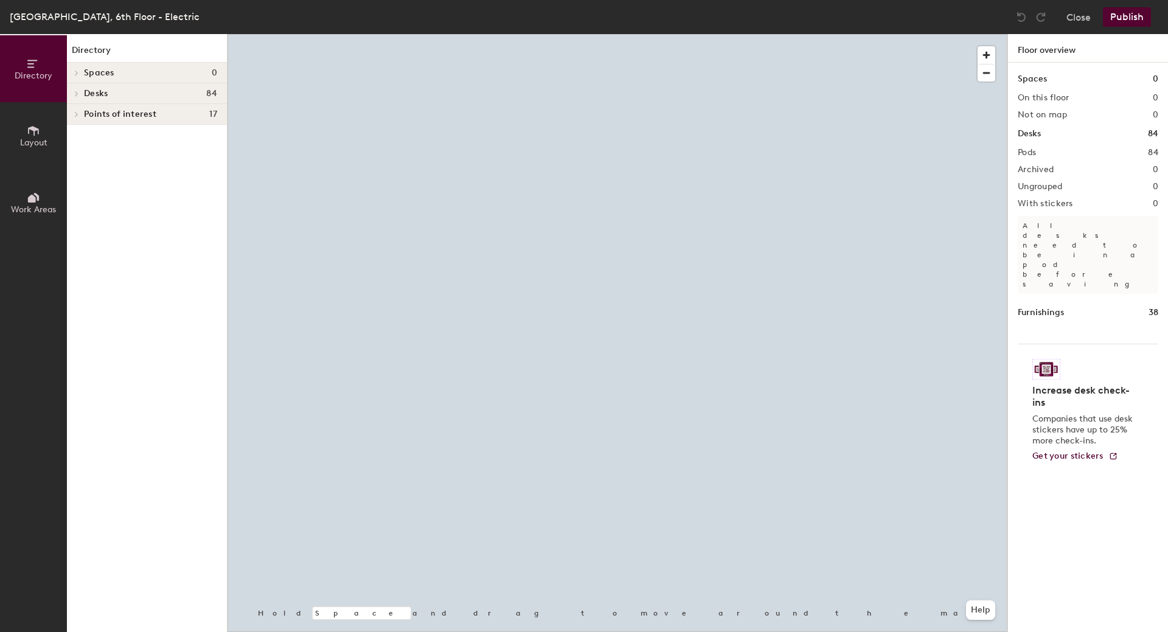
click at [658, 34] on div at bounding box center [618, 34] width 780 height 0
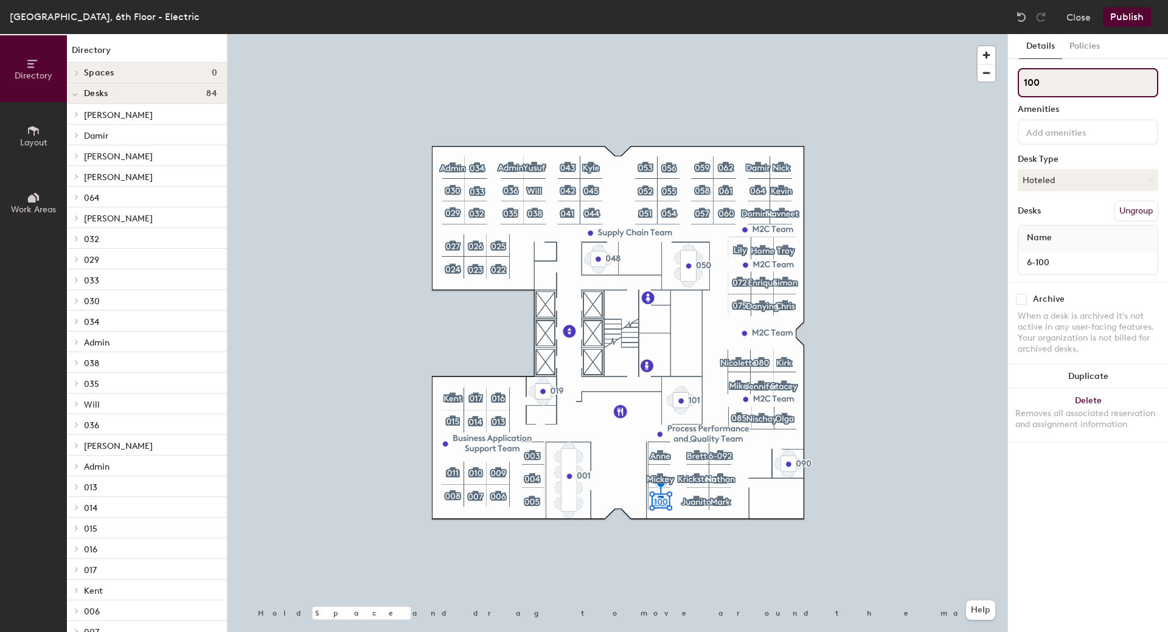
click at [958, 80] on div "Directory Layout Work Areas Directory Spaces 0 Desks 84 [PERSON_NAME] 6-063 [PE…" at bounding box center [584, 333] width 1168 height 598
type input "e"
type input "[PERSON_NAME]"
click at [1032, 181] on button "Hoteled" at bounding box center [1088, 180] width 141 height 22
click at [1045, 223] on div "Assigned" at bounding box center [1080, 218] width 122 height 18
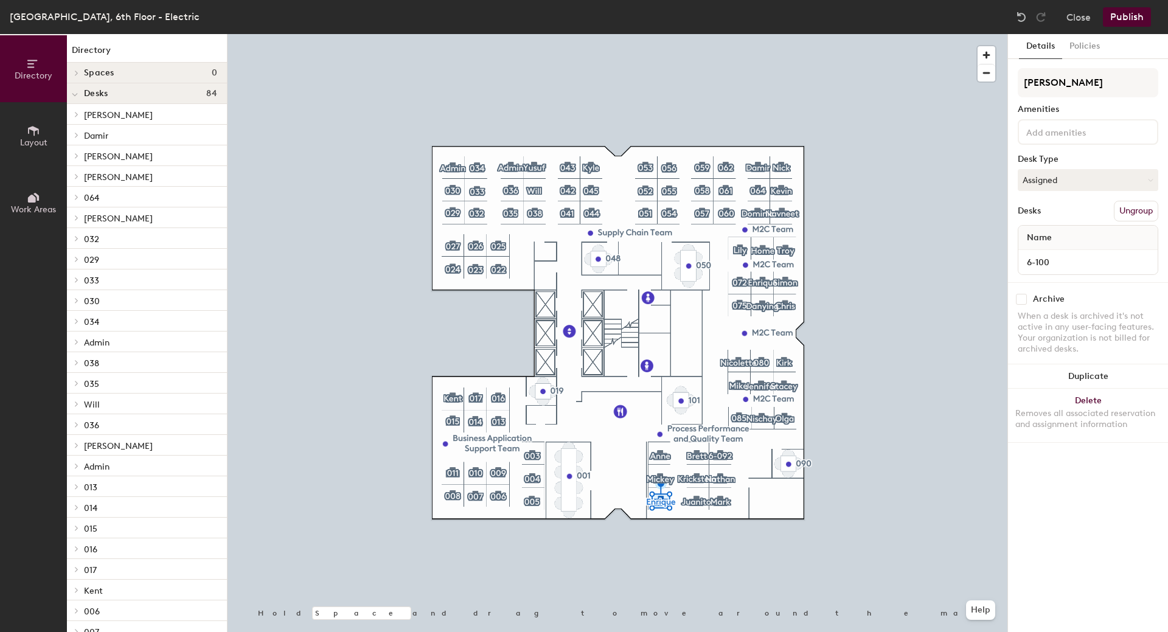
click at [1133, 22] on button "Publish" at bounding box center [1127, 16] width 48 height 19
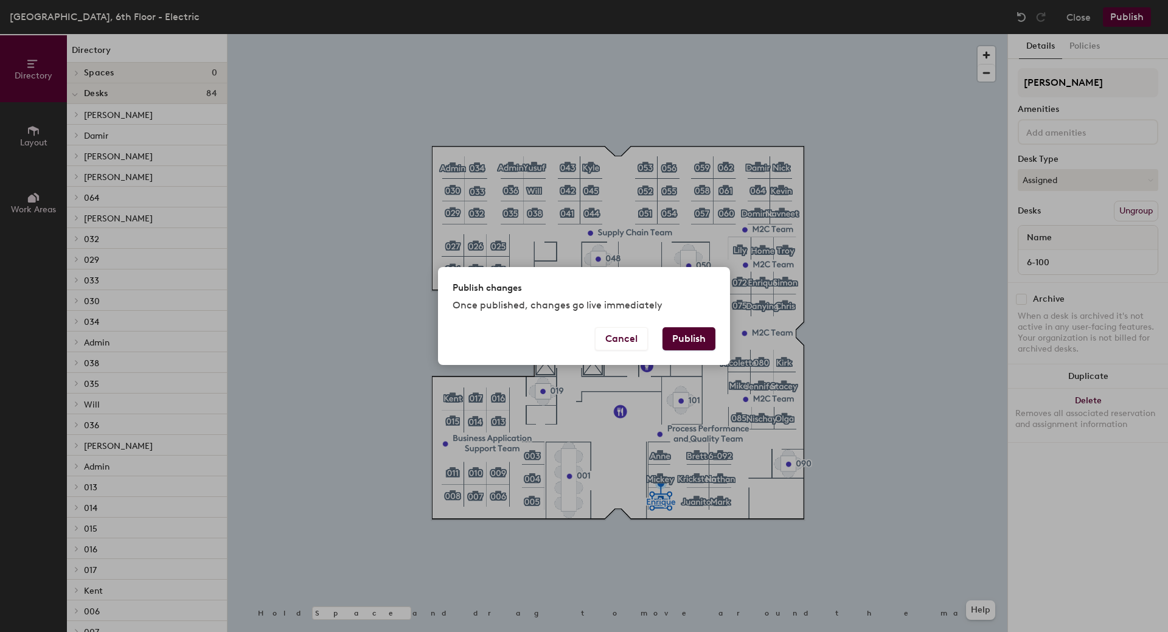
click at [676, 332] on button "Publish" at bounding box center [689, 338] width 53 height 23
